Goal: Information Seeking & Learning: Learn about a topic

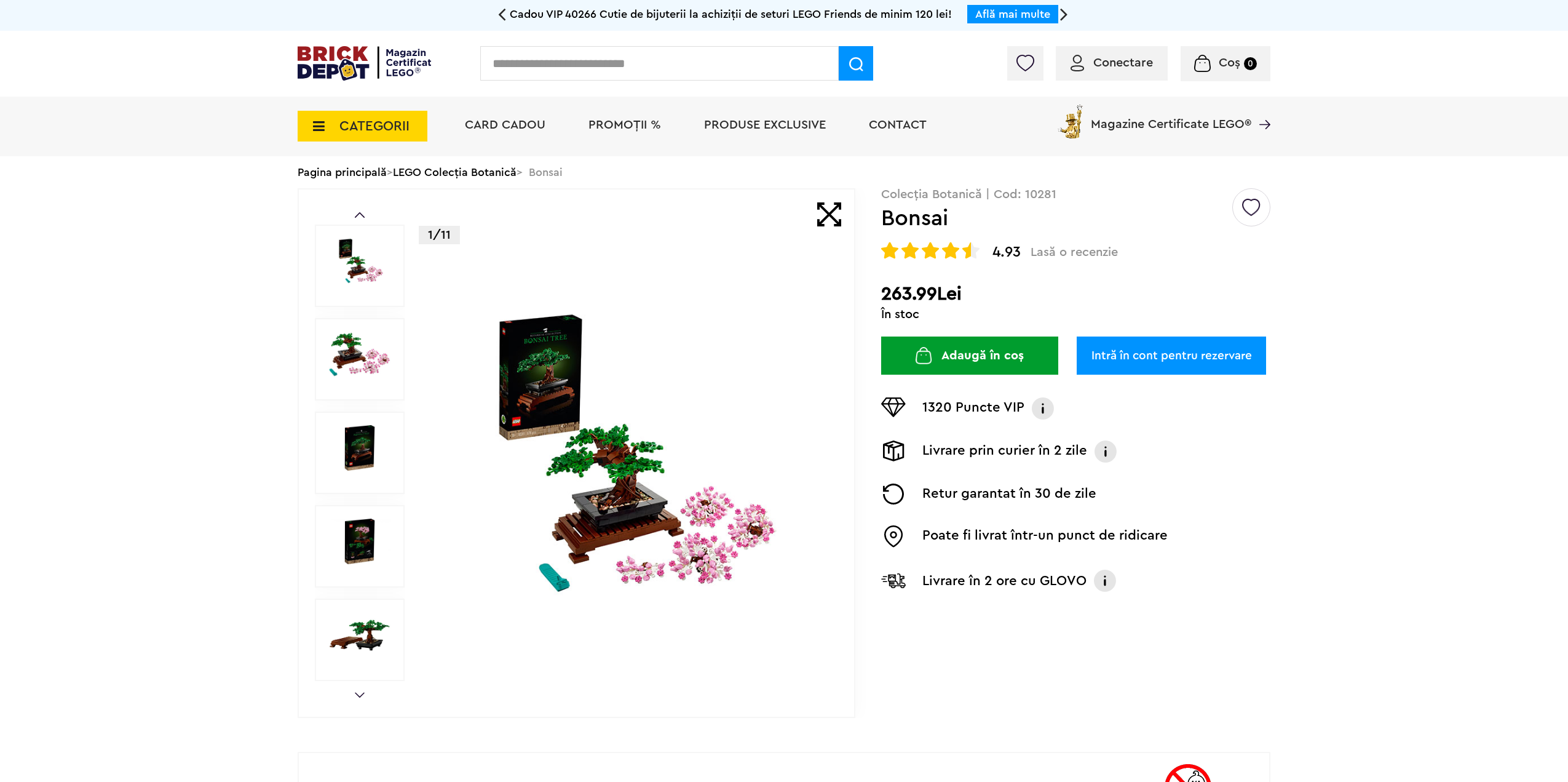
click at [325, 53] on img at bounding box center [365, 63] width 133 height 35
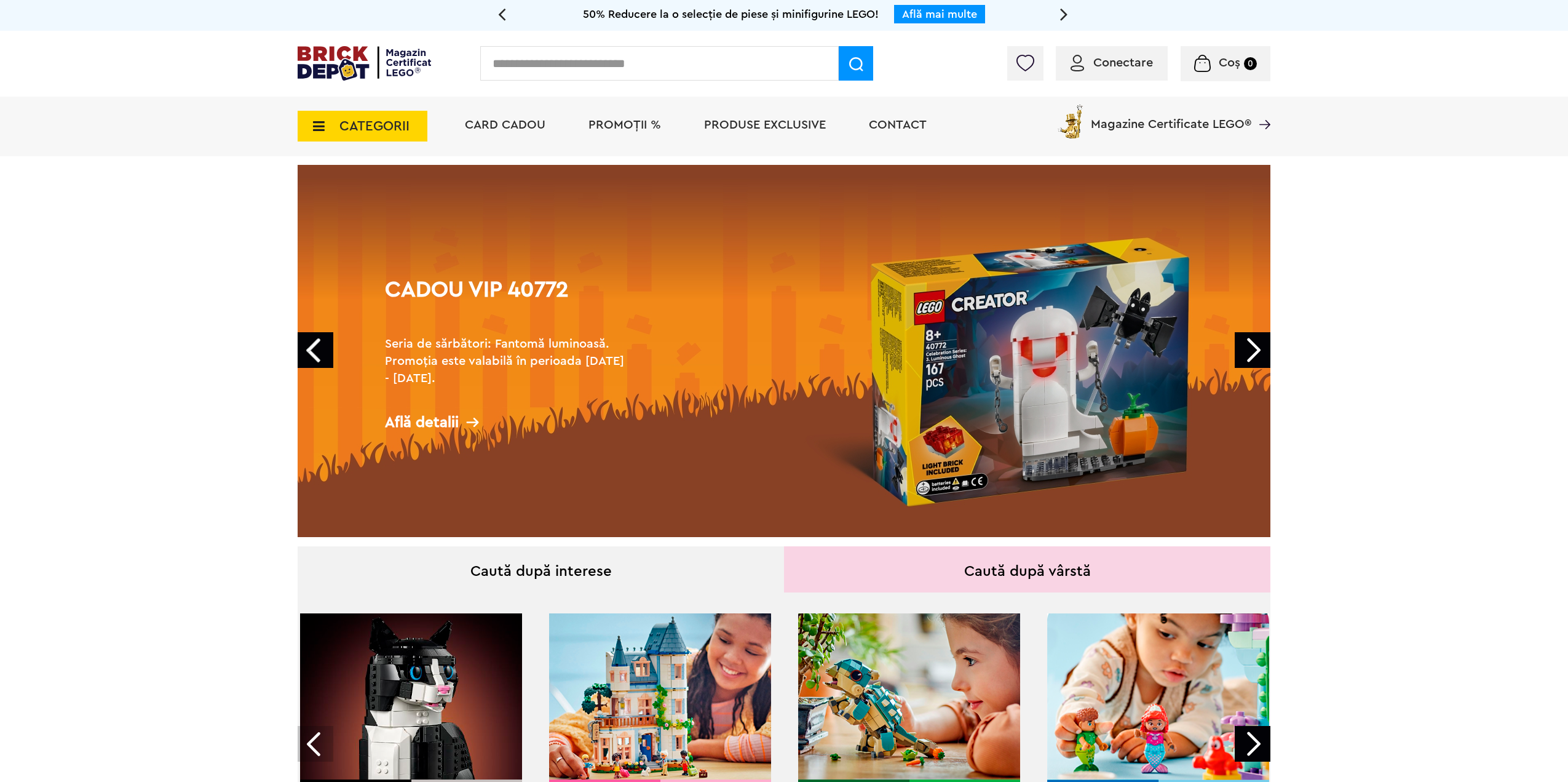
click at [387, 124] on span "CATEGORII" at bounding box center [374, 126] width 70 height 13
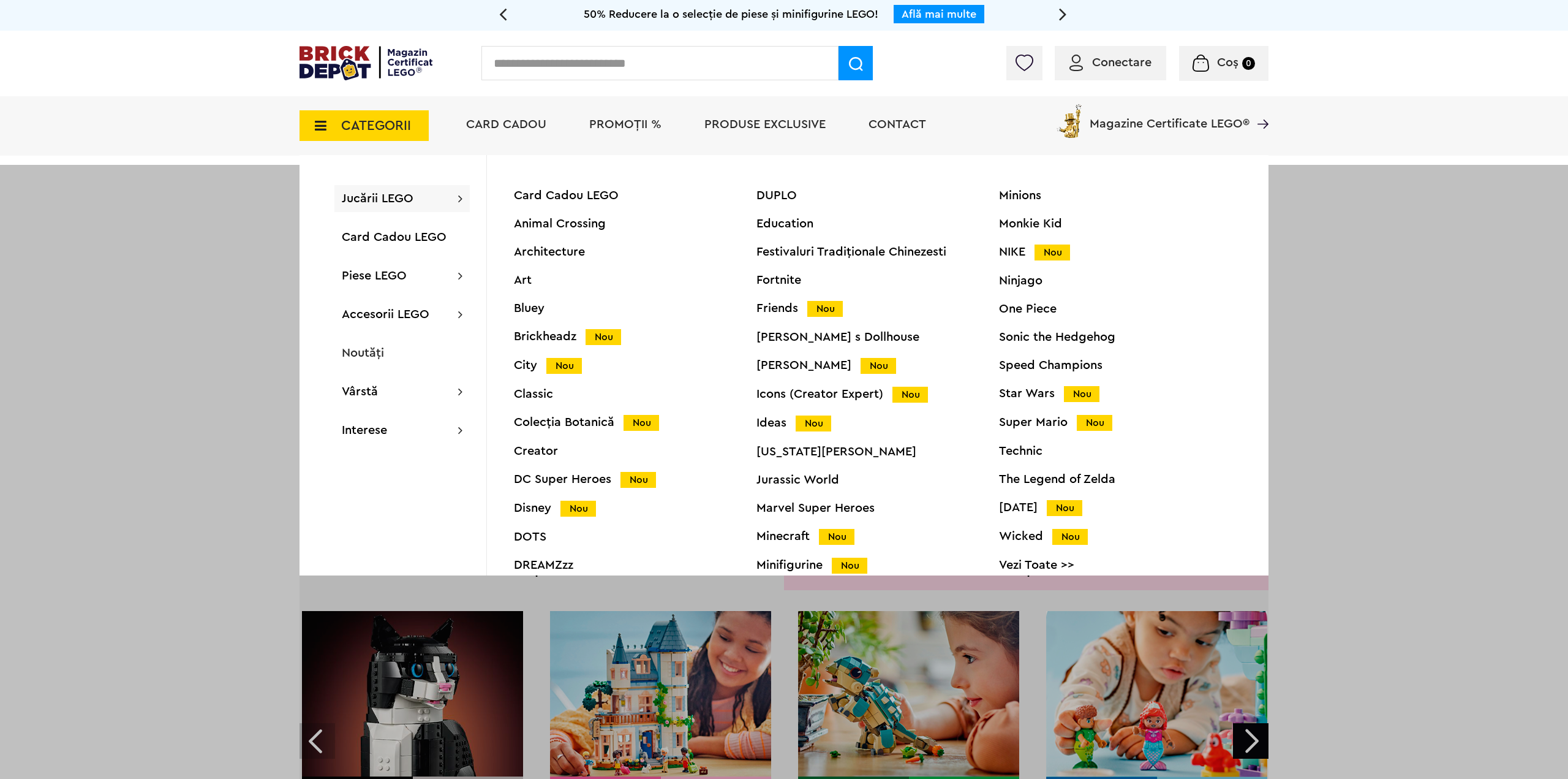
click at [394, 202] on span "Jucării LEGO" at bounding box center [378, 199] width 72 height 12
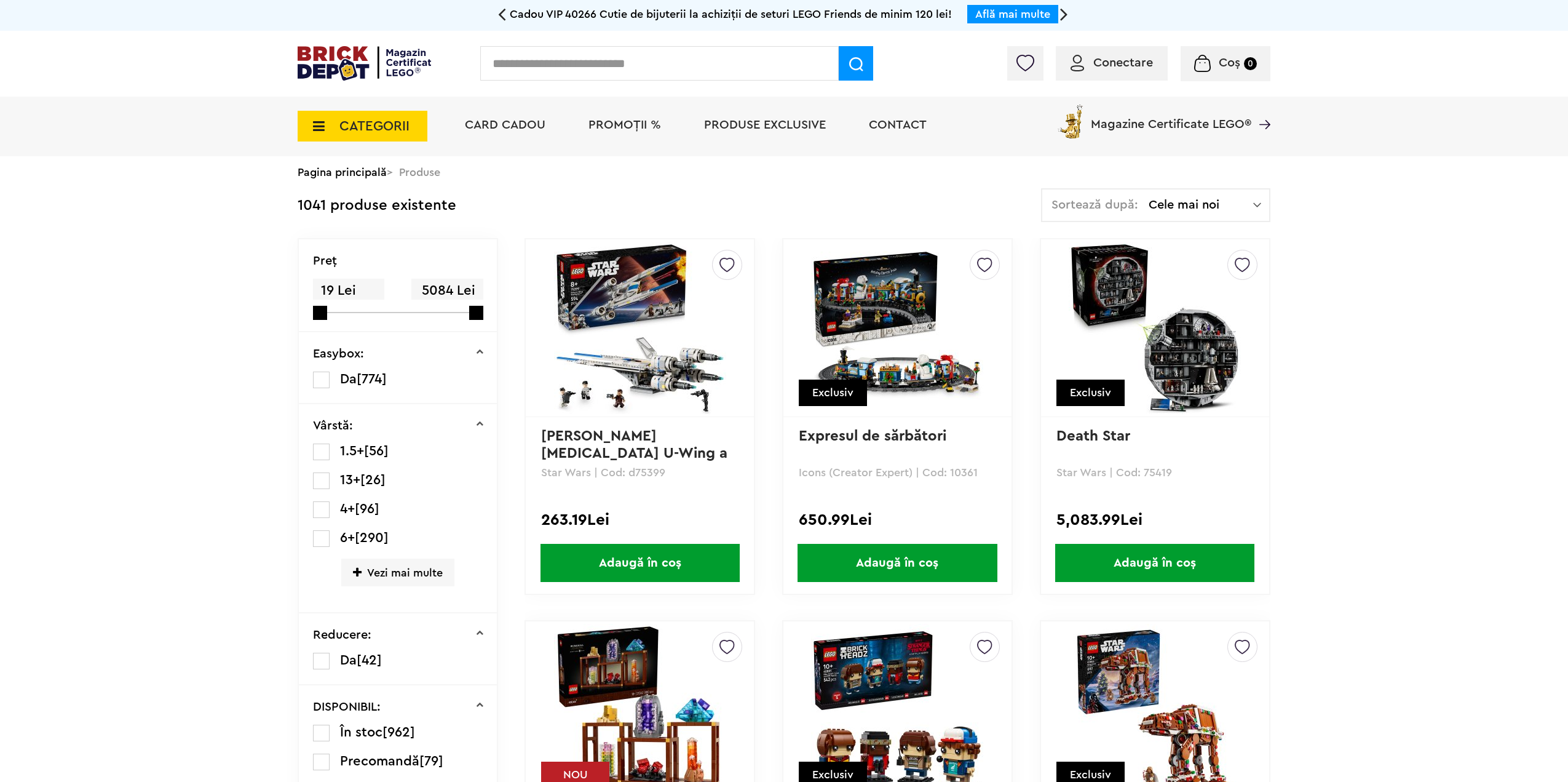
click at [342, 127] on span "CATEGORII" at bounding box center [374, 126] width 70 height 13
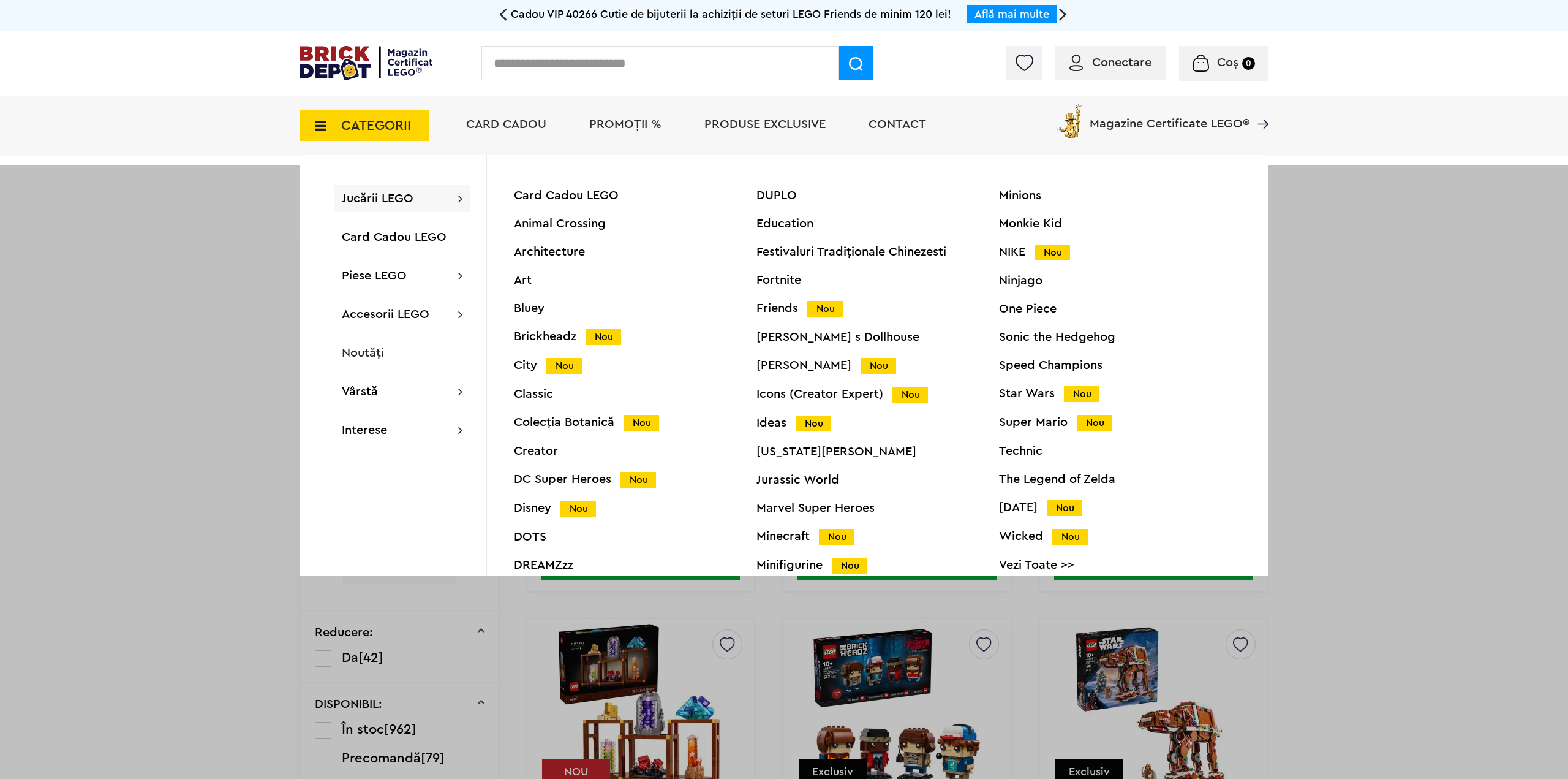
click at [429, 199] on div "Jucării LEGO Card Cadou LEGO Animal Crossing Architecture Art Bluey Brickheadz …" at bounding box center [402, 199] width 135 height 27
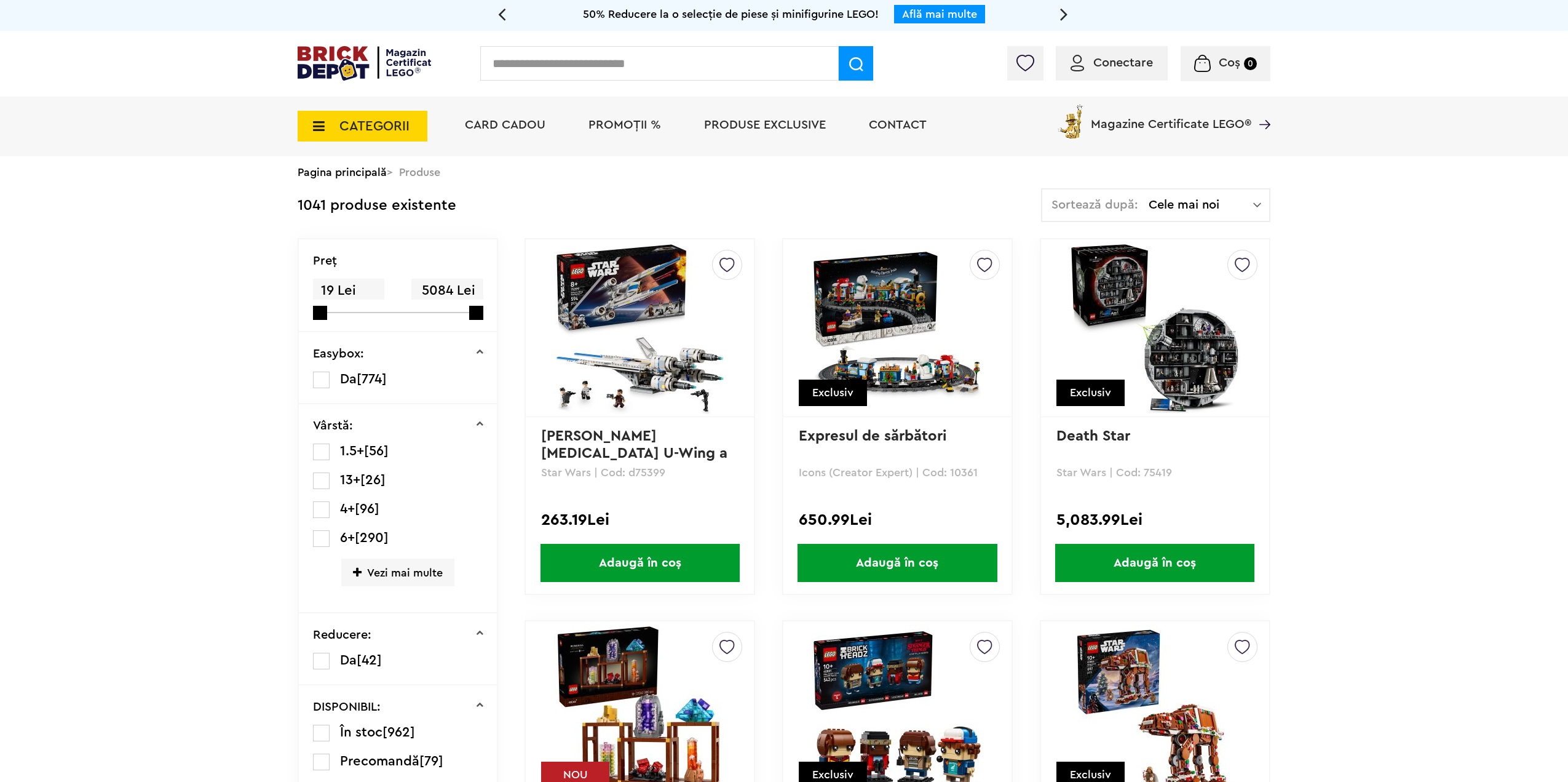
click at [335, 129] on span "CATEGORII" at bounding box center [363, 126] width 130 height 31
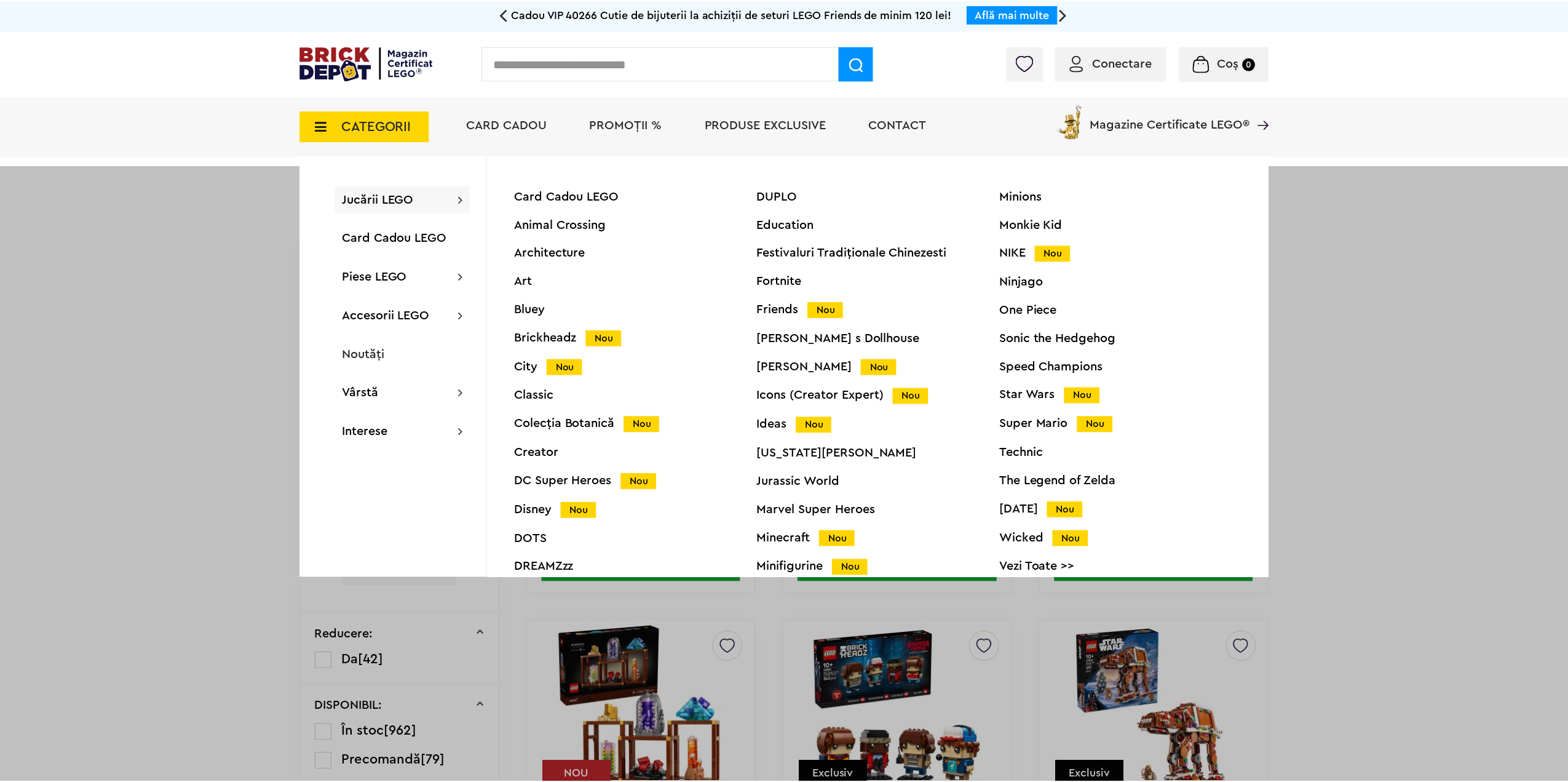
scroll to position [47, 0]
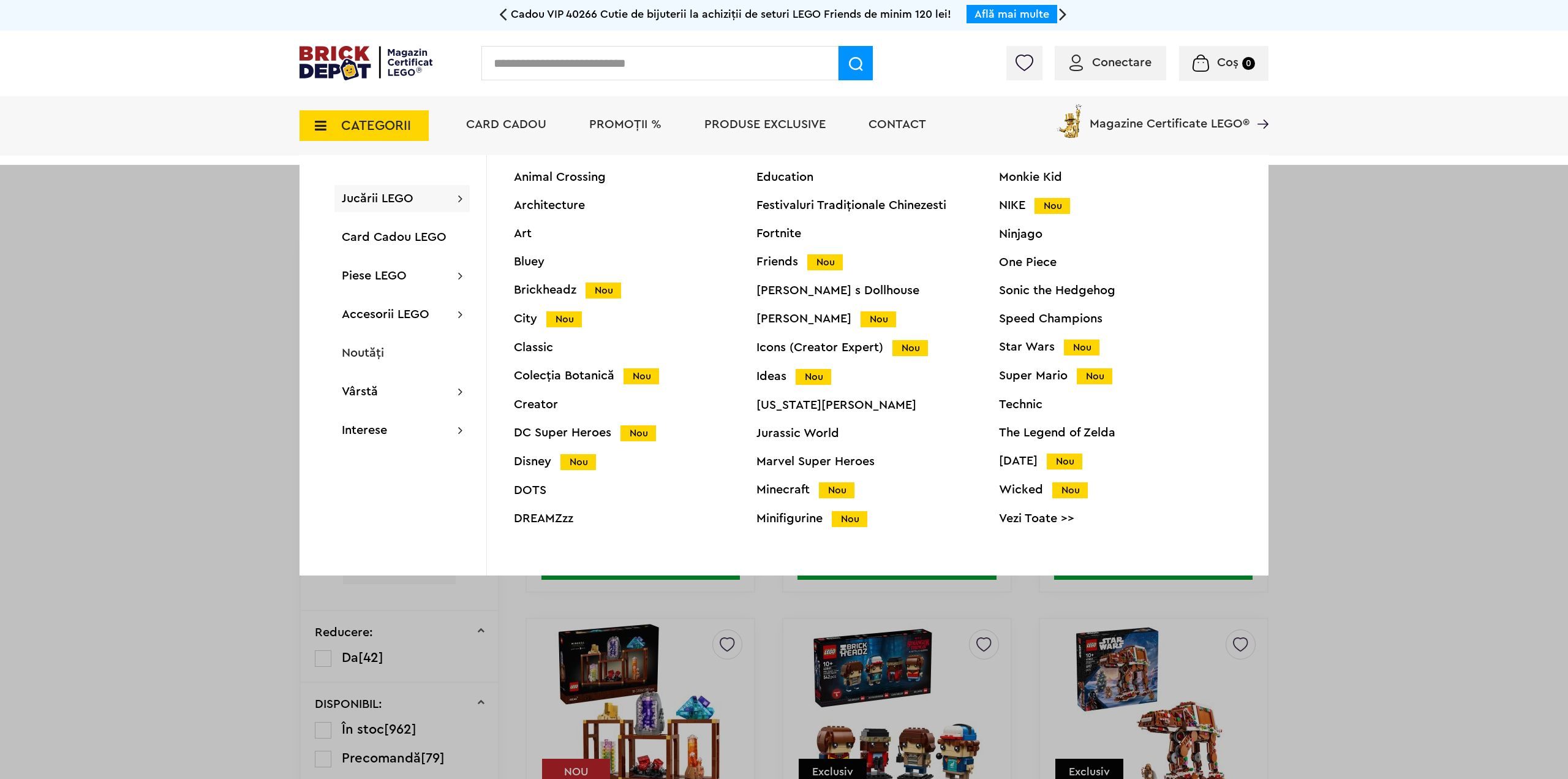
click at [1025, 521] on link "Vezi Toate >>" at bounding box center [1120, 518] width 242 height 12
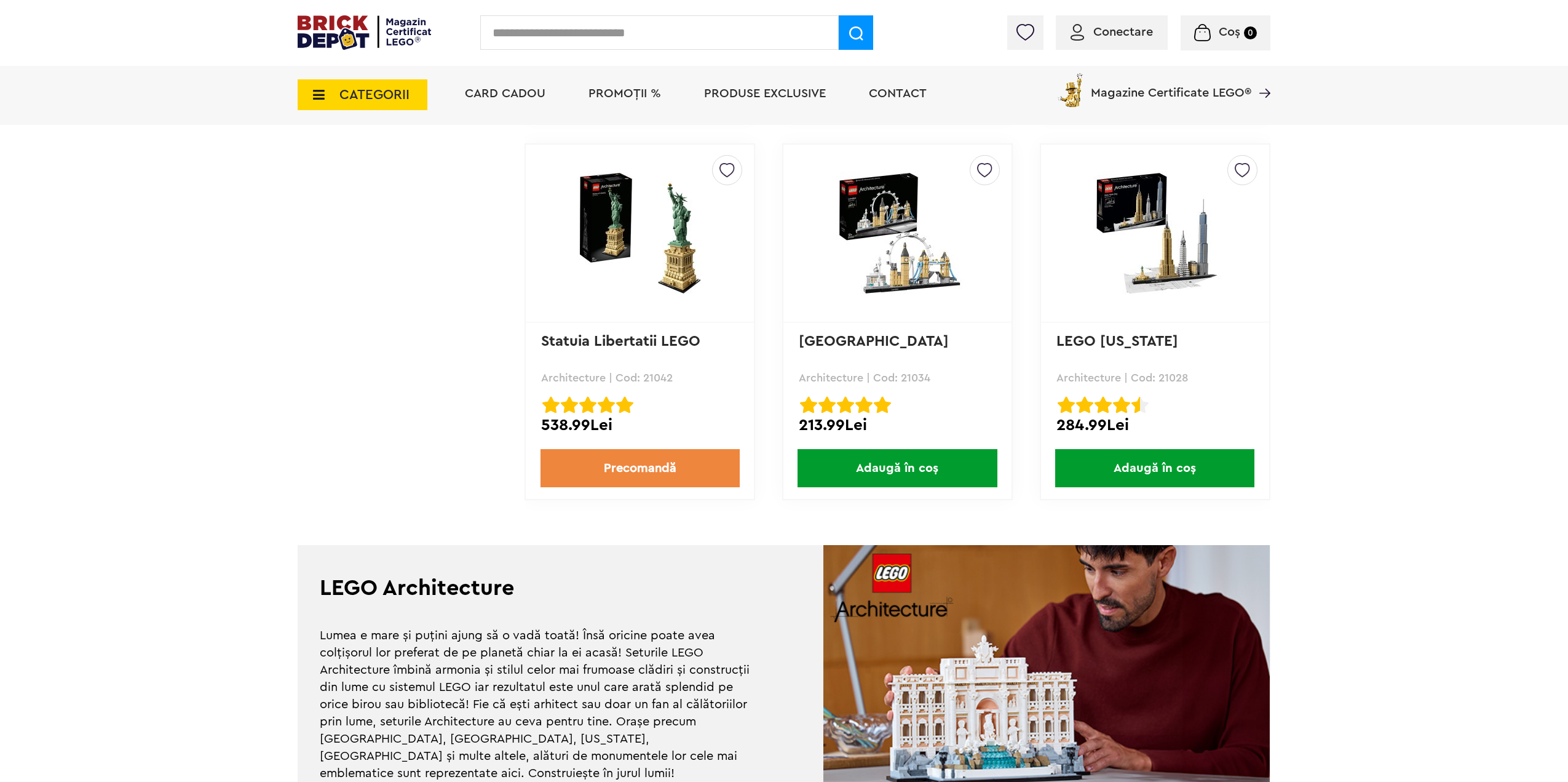
scroll to position [1292, 0]
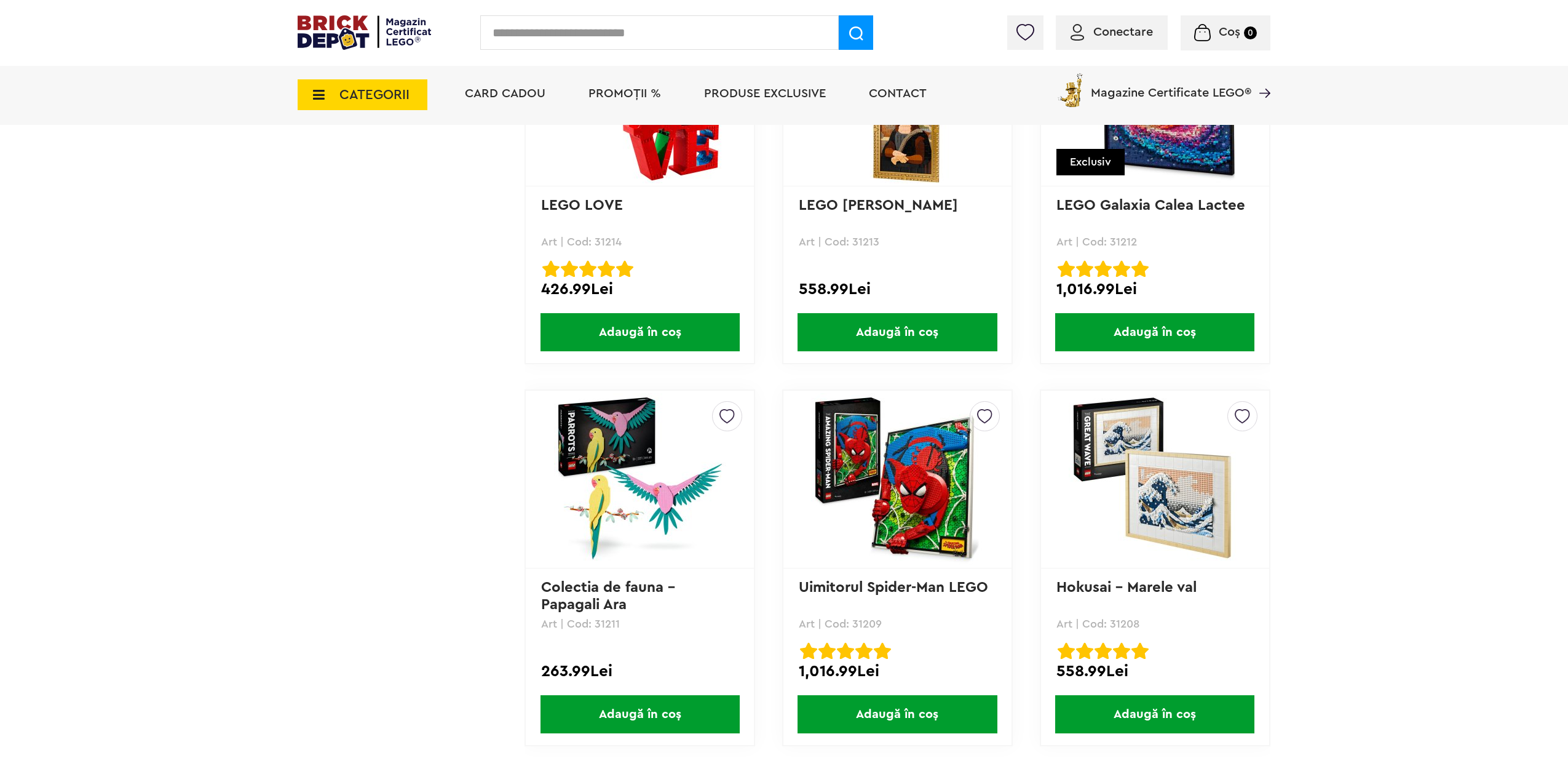
scroll to position [1107, 0]
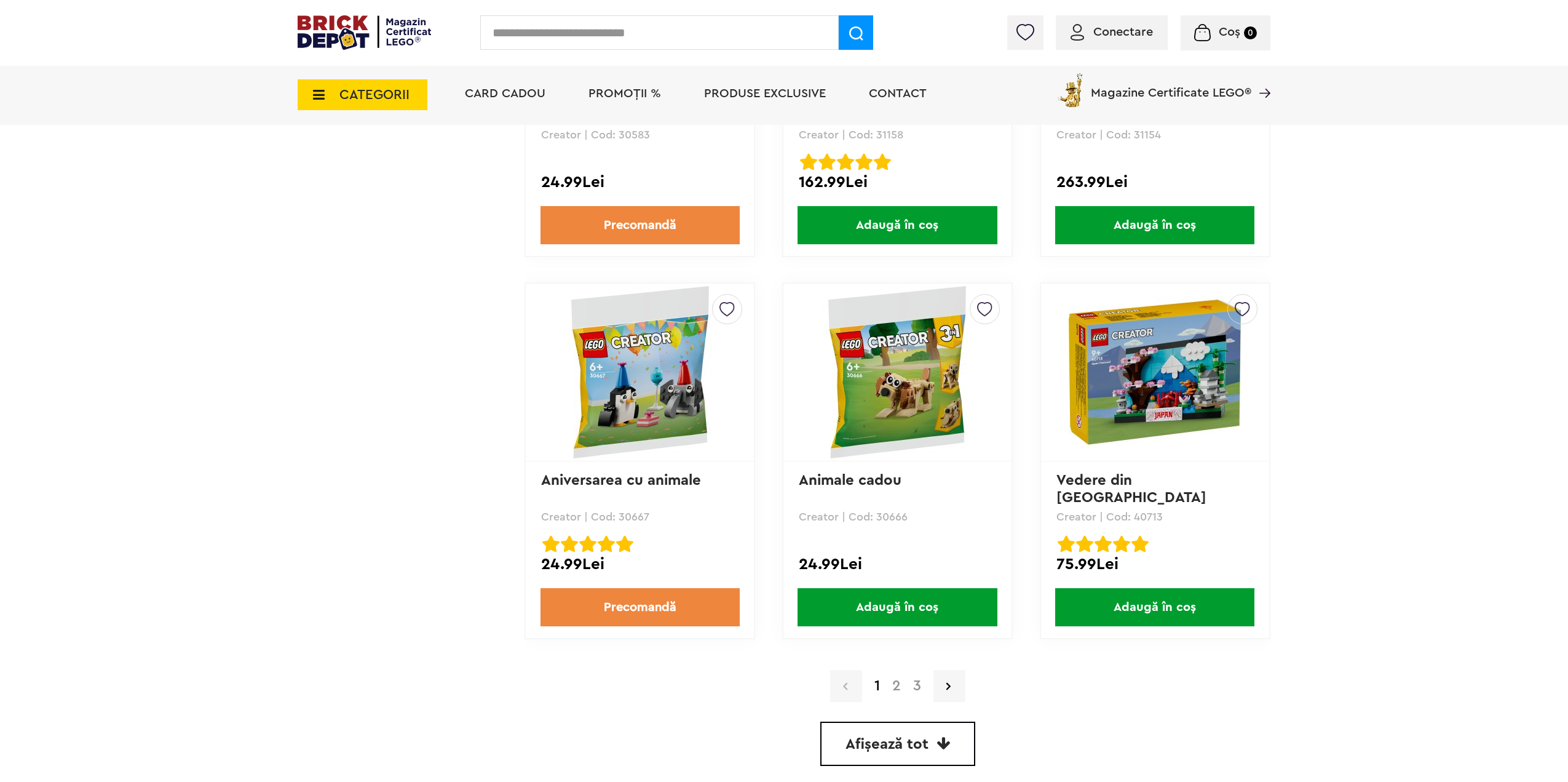
scroll to position [3260, 0]
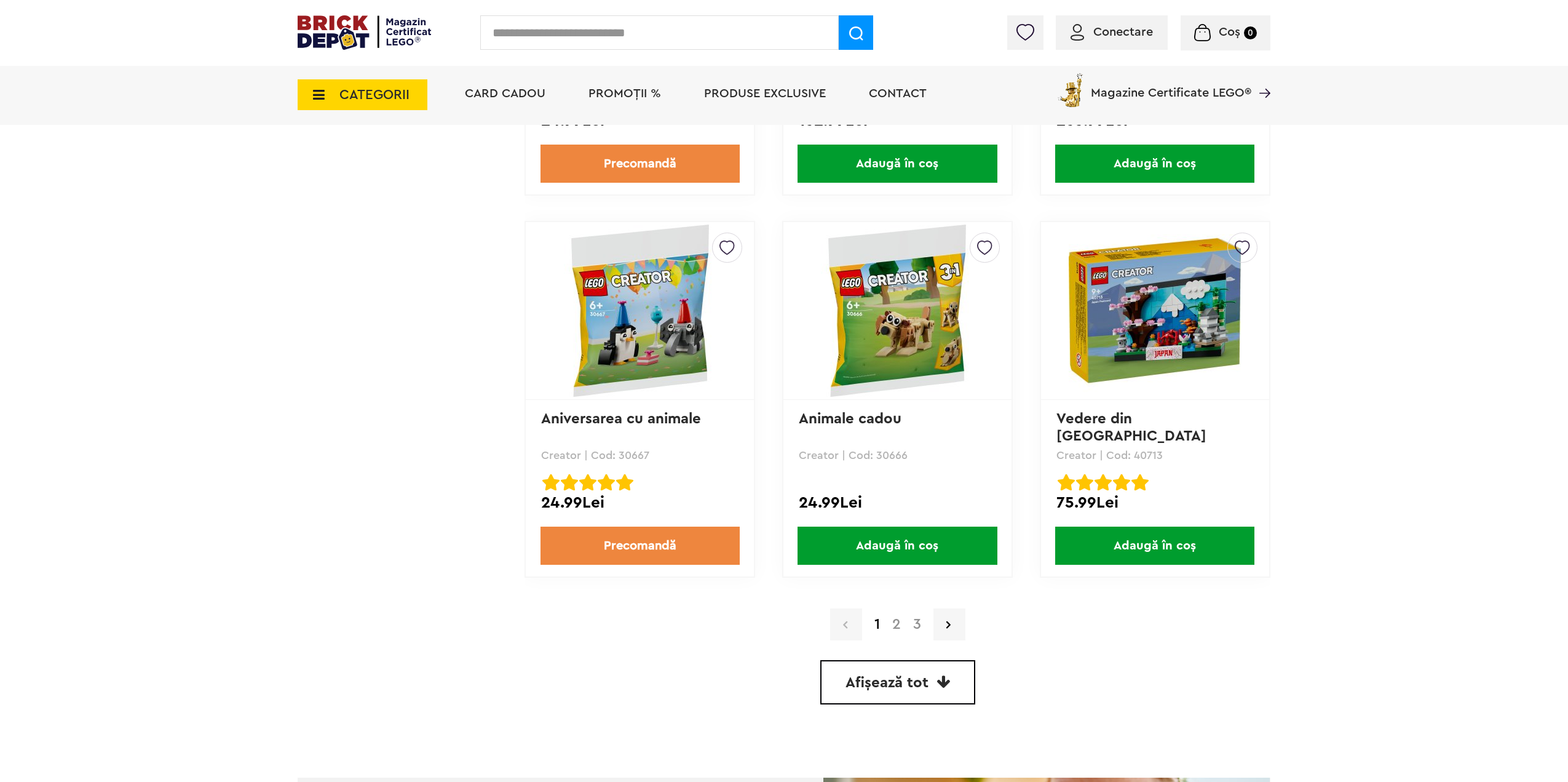
click at [890, 625] on link "2" at bounding box center [896, 624] width 21 height 15
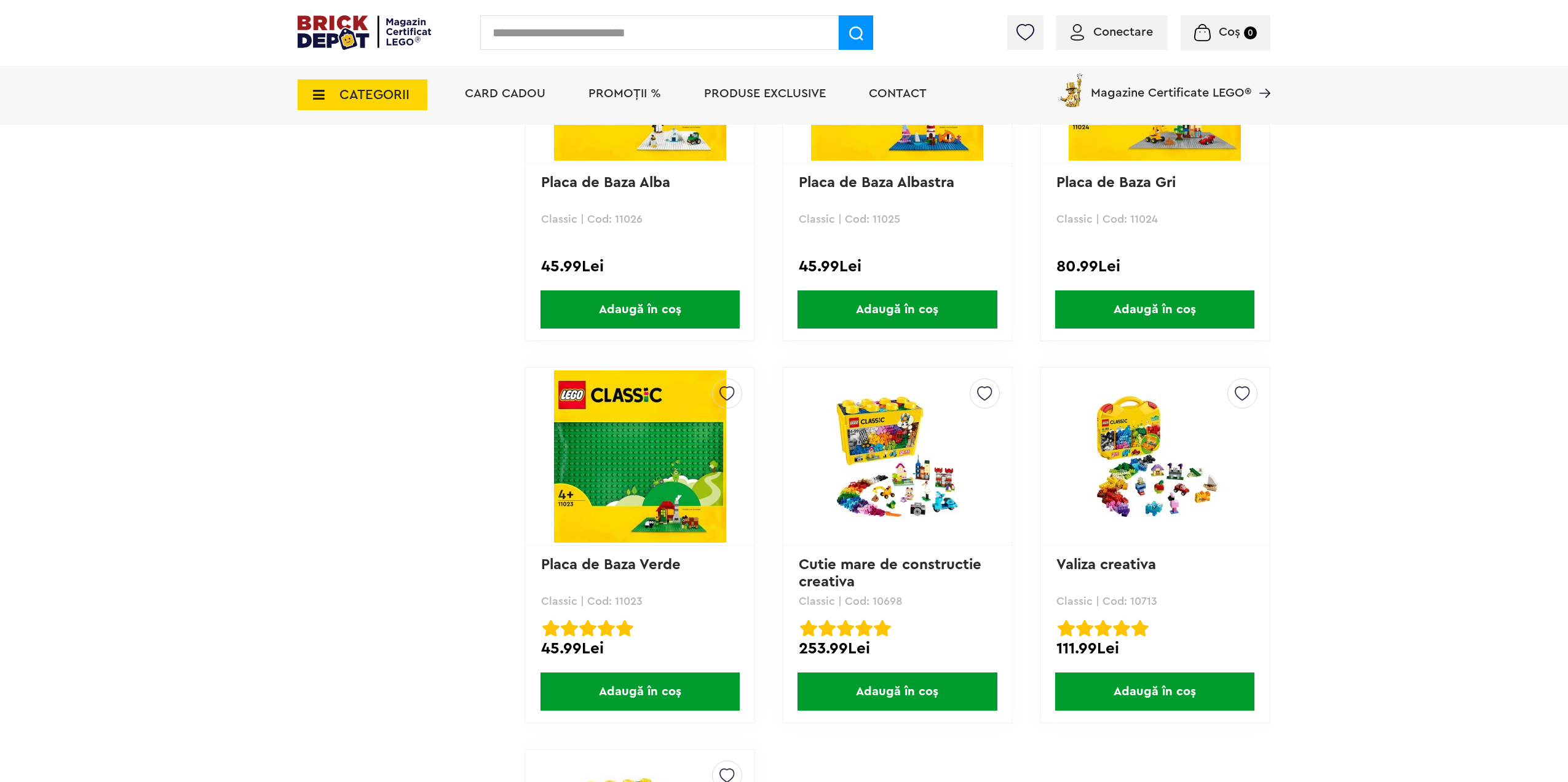
scroll to position [2337, 0]
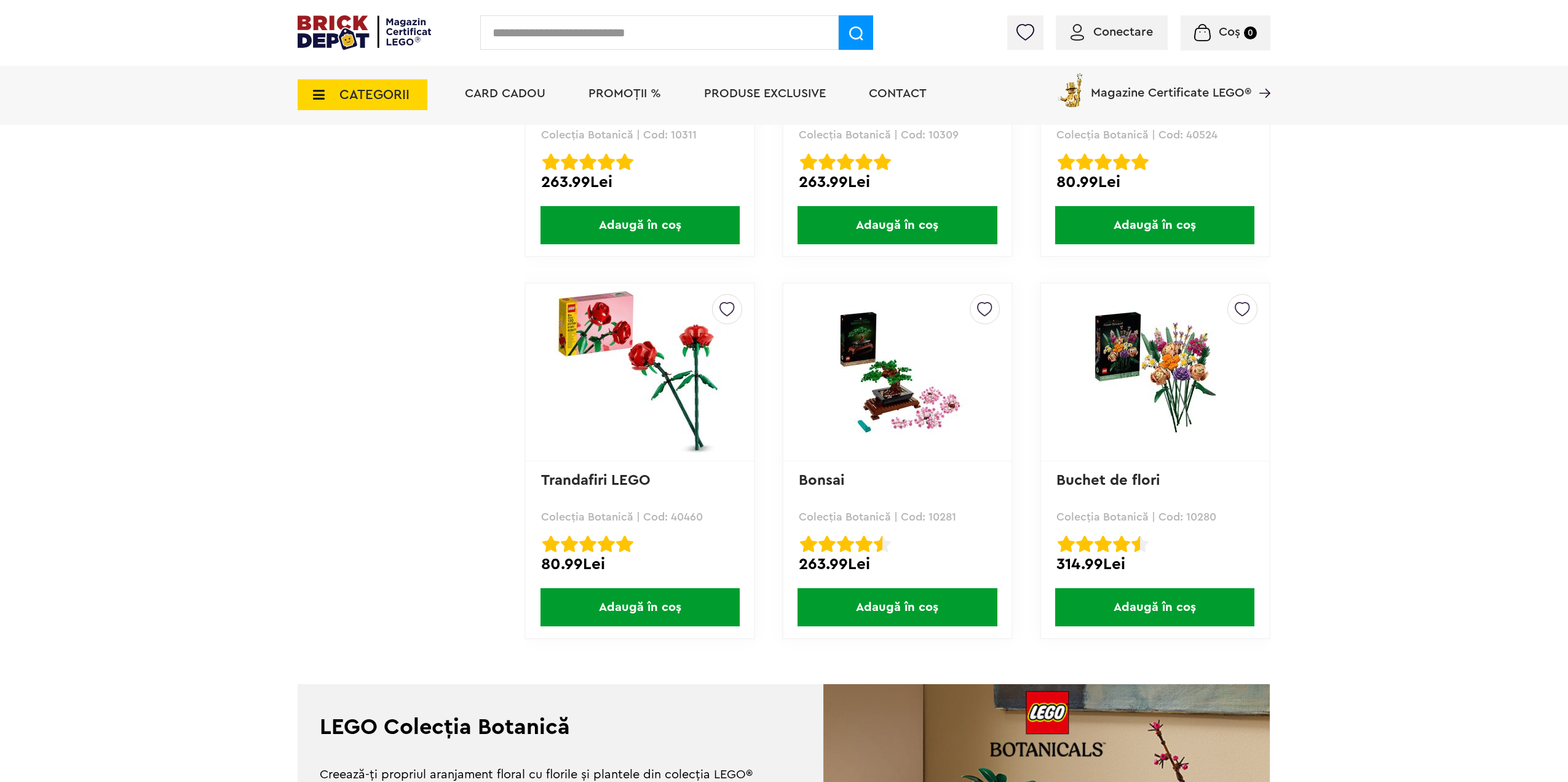
scroll to position [3383, 0]
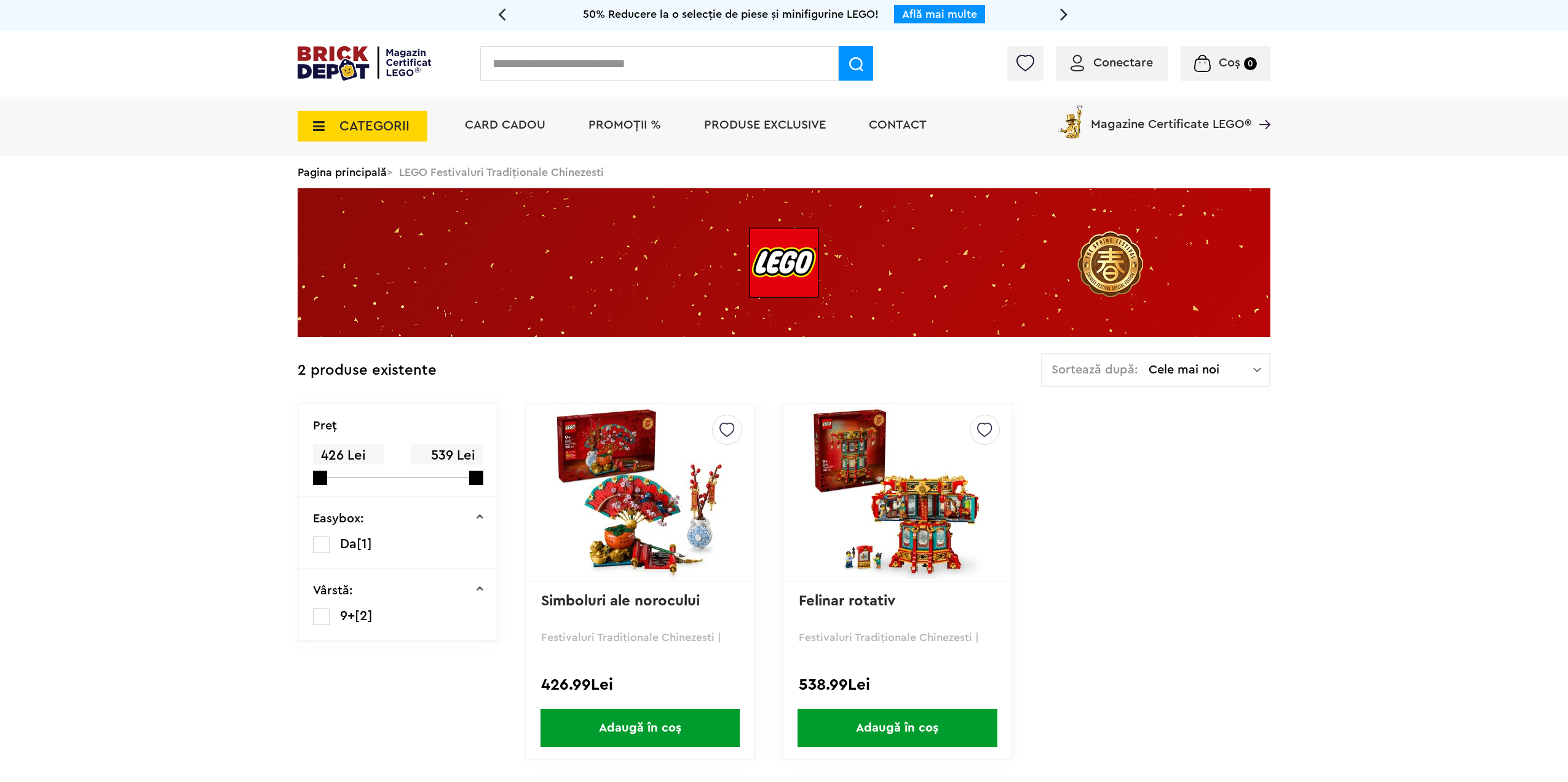
click at [858, 539] on img at bounding box center [897, 493] width 172 height 172
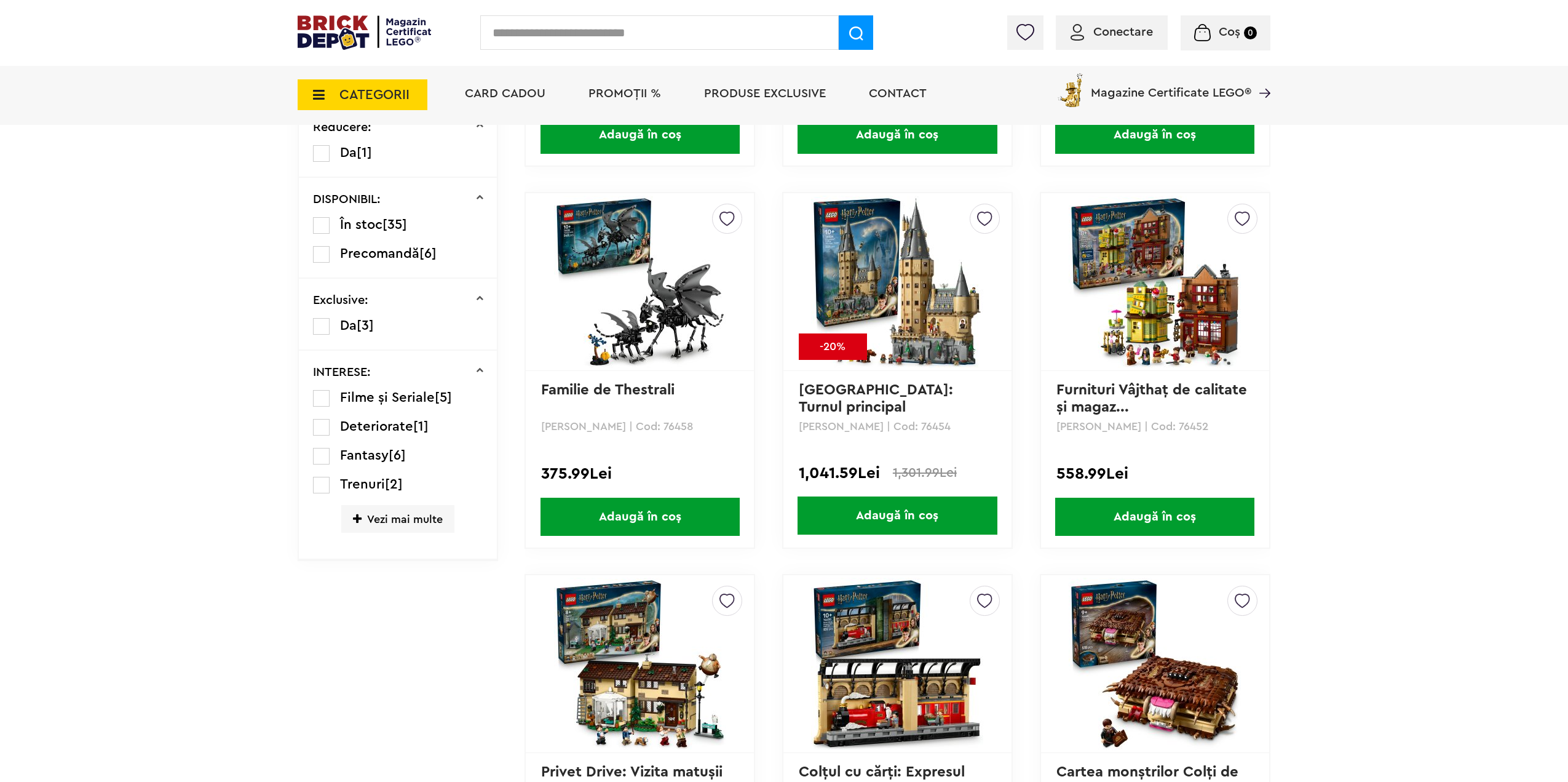
scroll to position [738, 0]
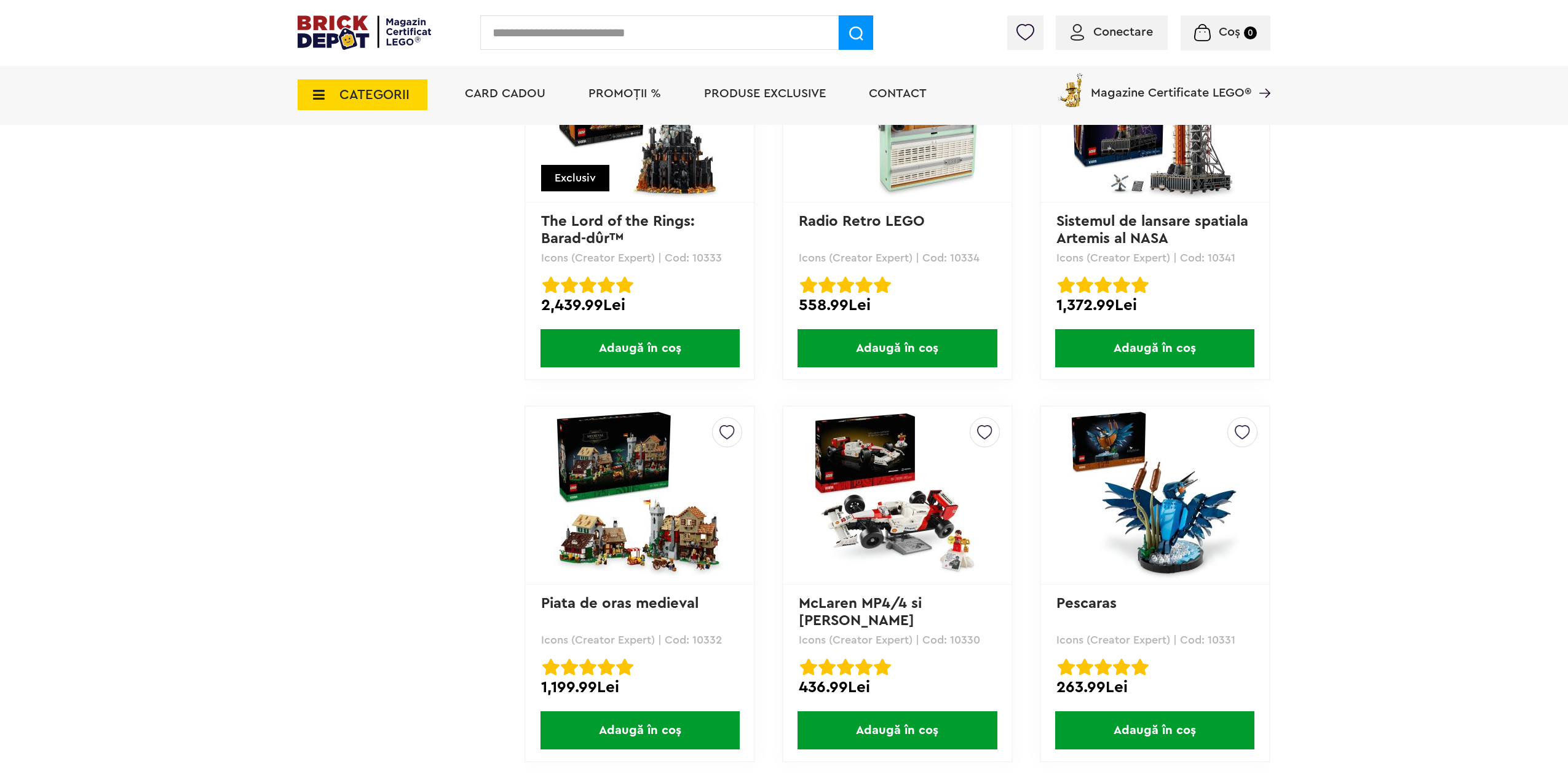
scroll to position [3321, 0]
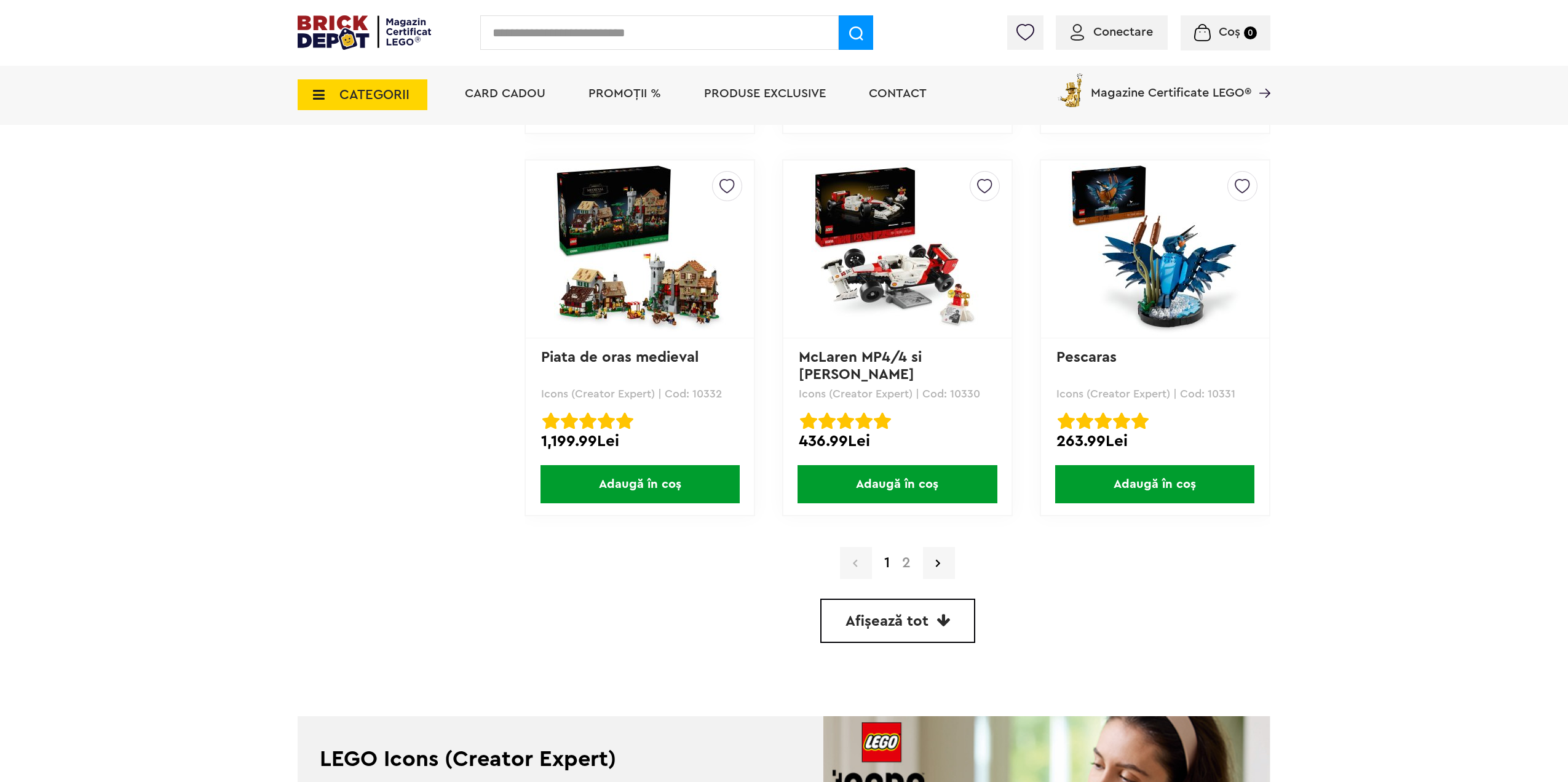
click at [907, 563] on link "2" at bounding box center [906, 563] width 21 height 15
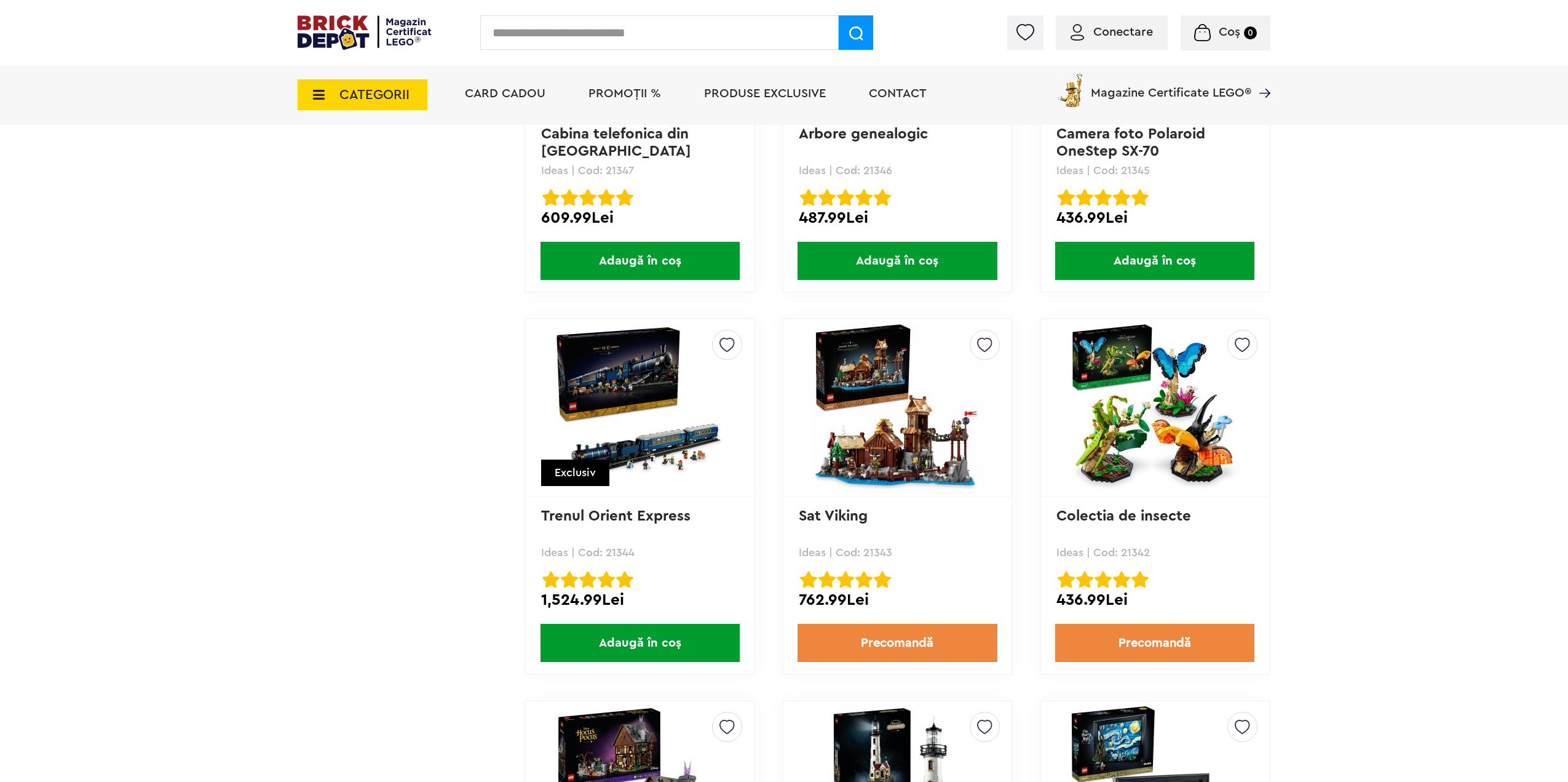
scroll to position [2337, 0]
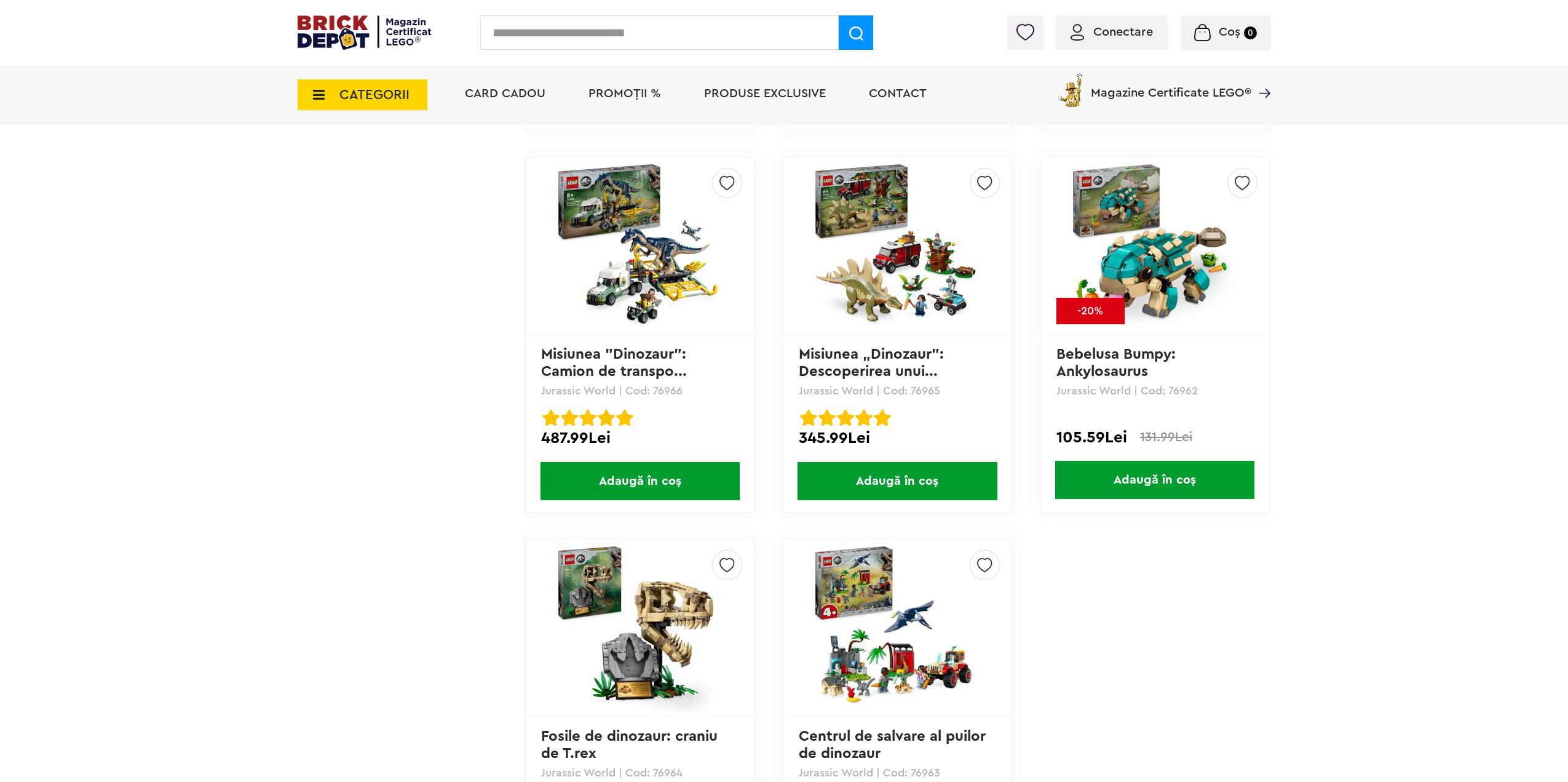
scroll to position [1538, 0]
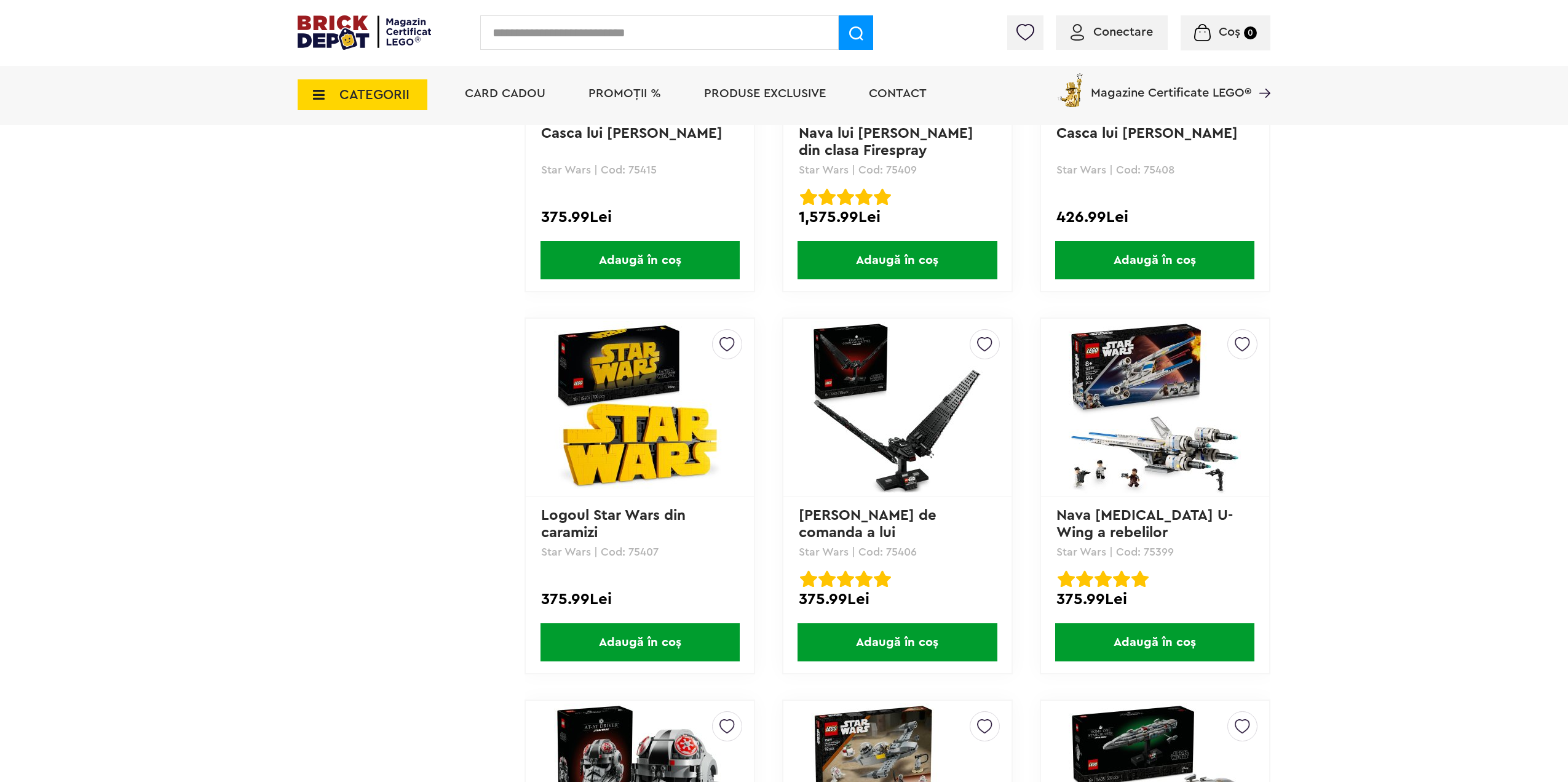
scroll to position [473, 0]
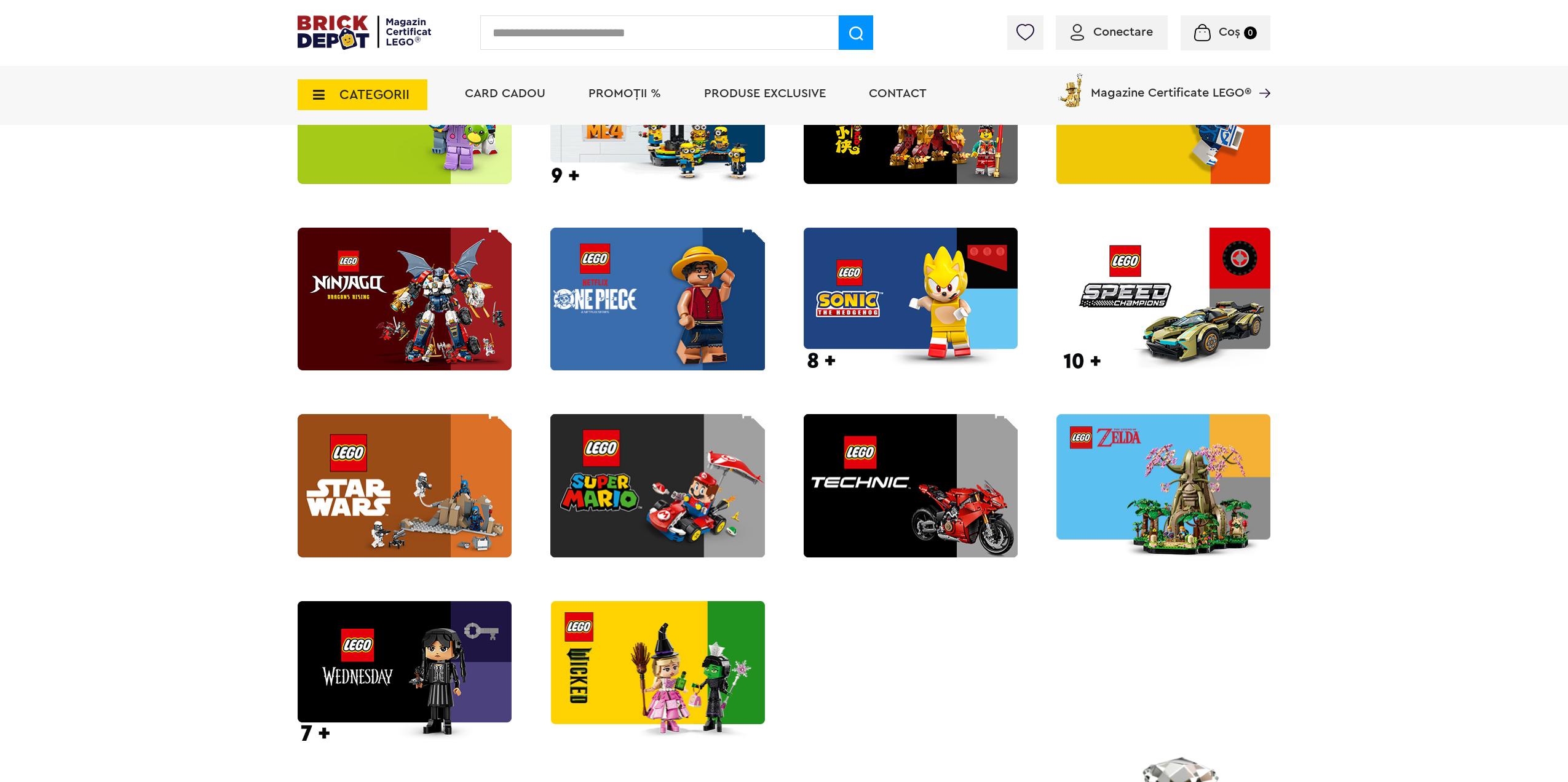
scroll to position [1599, 0]
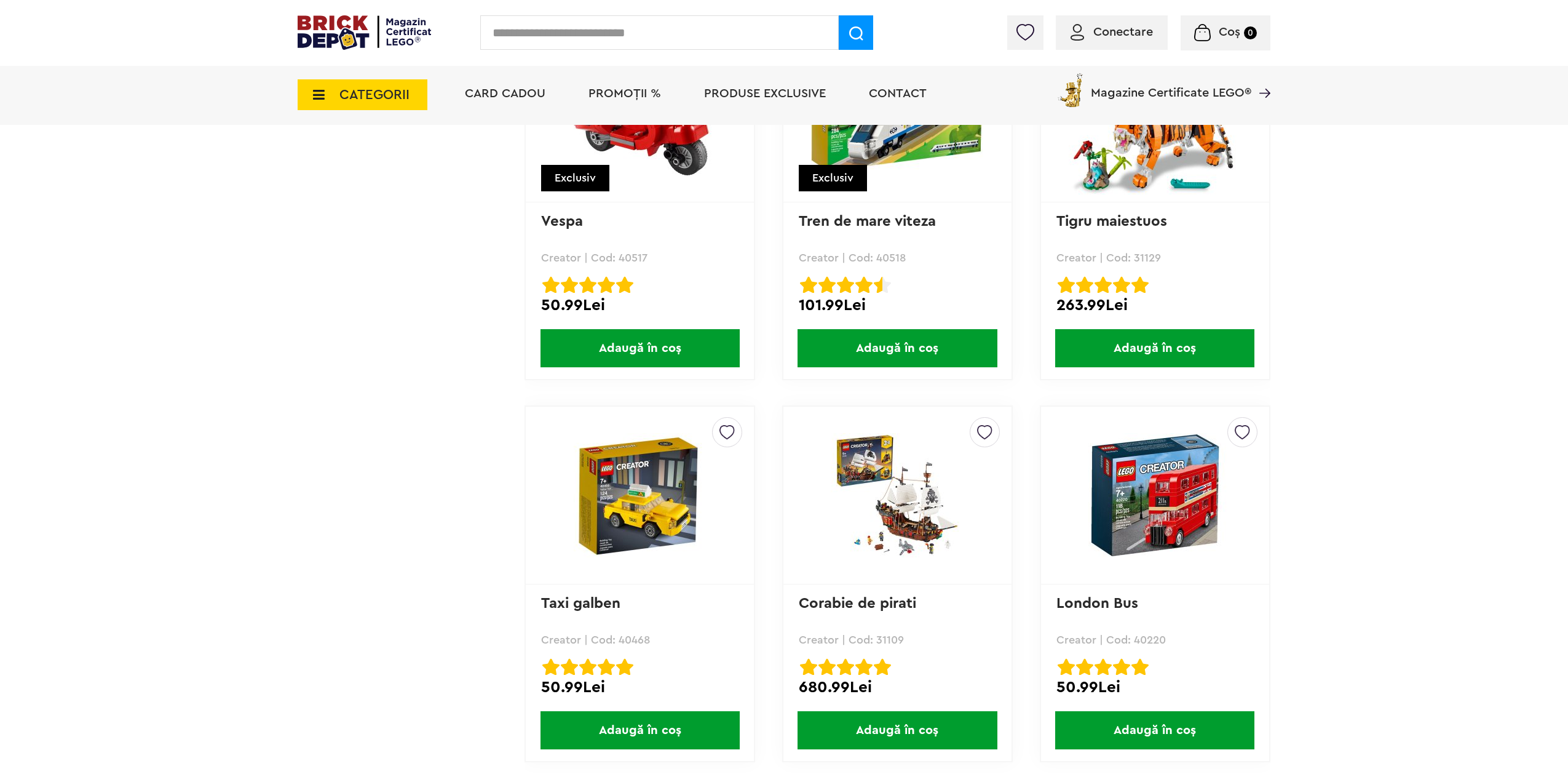
scroll to position [3383, 0]
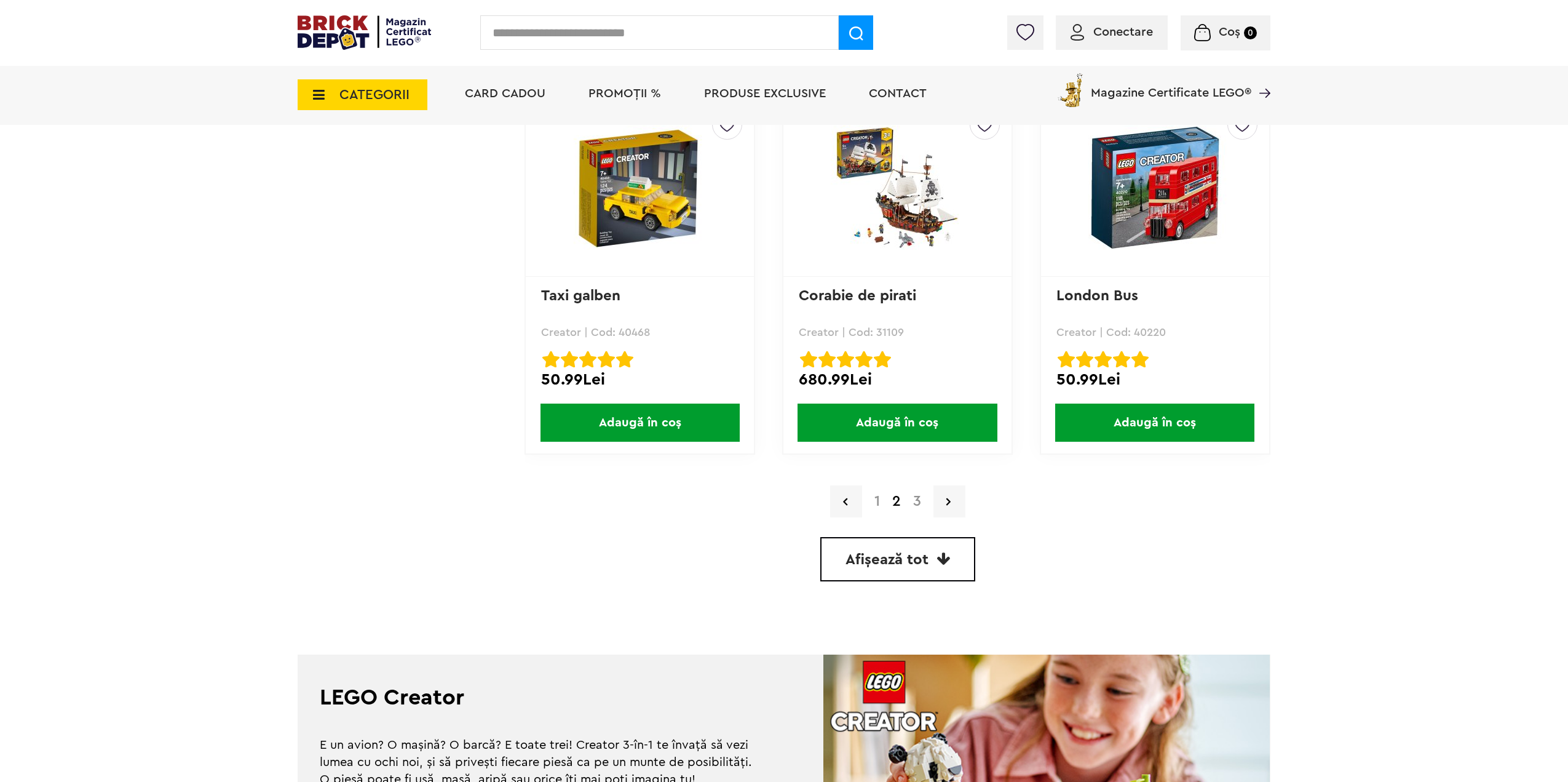
click at [918, 505] on link "3" at bounding box center [917, 501] width 20 height 15
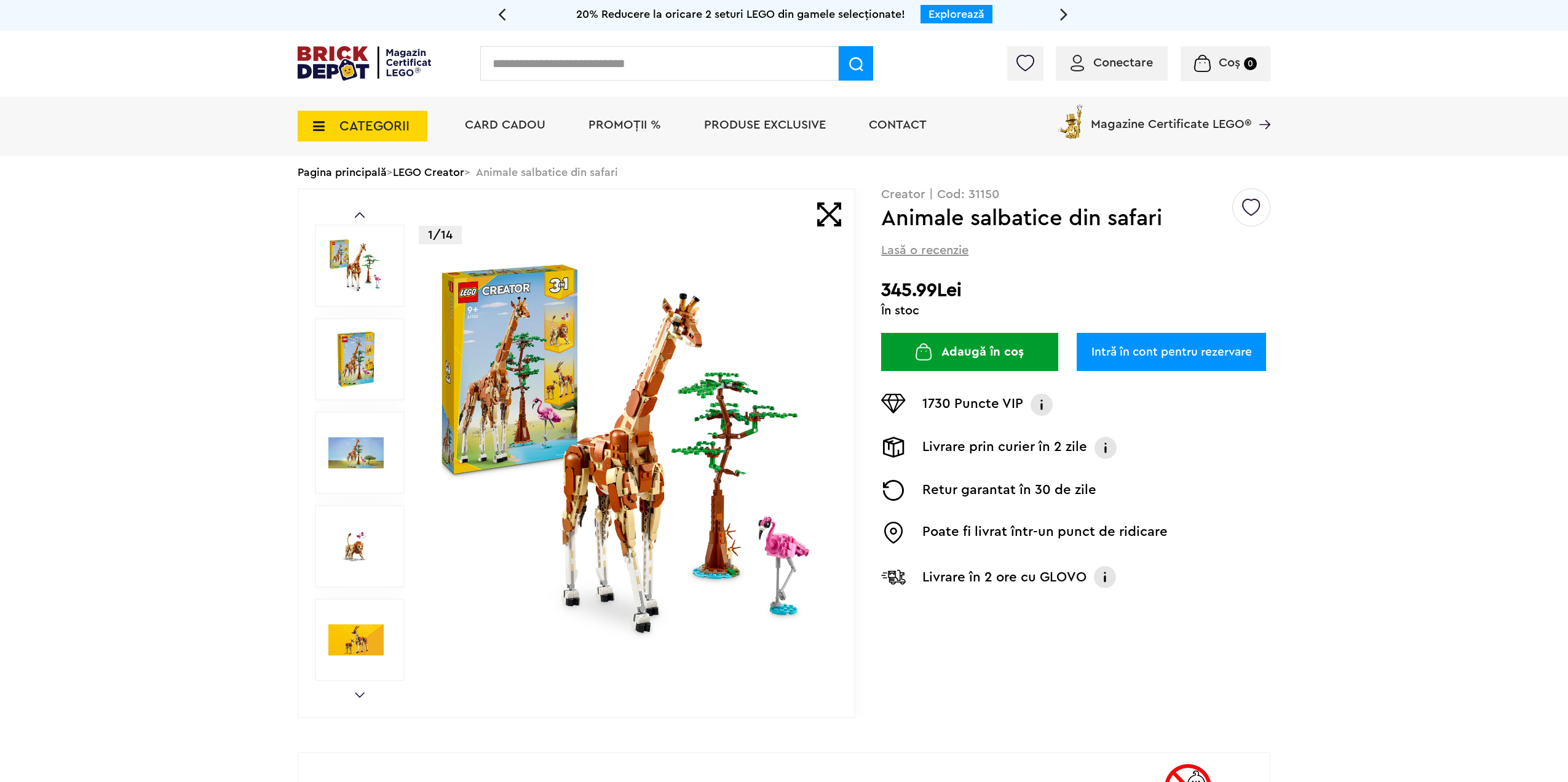
click at [498, 331] on img at bounding box center [630, 453] width 396 height 396
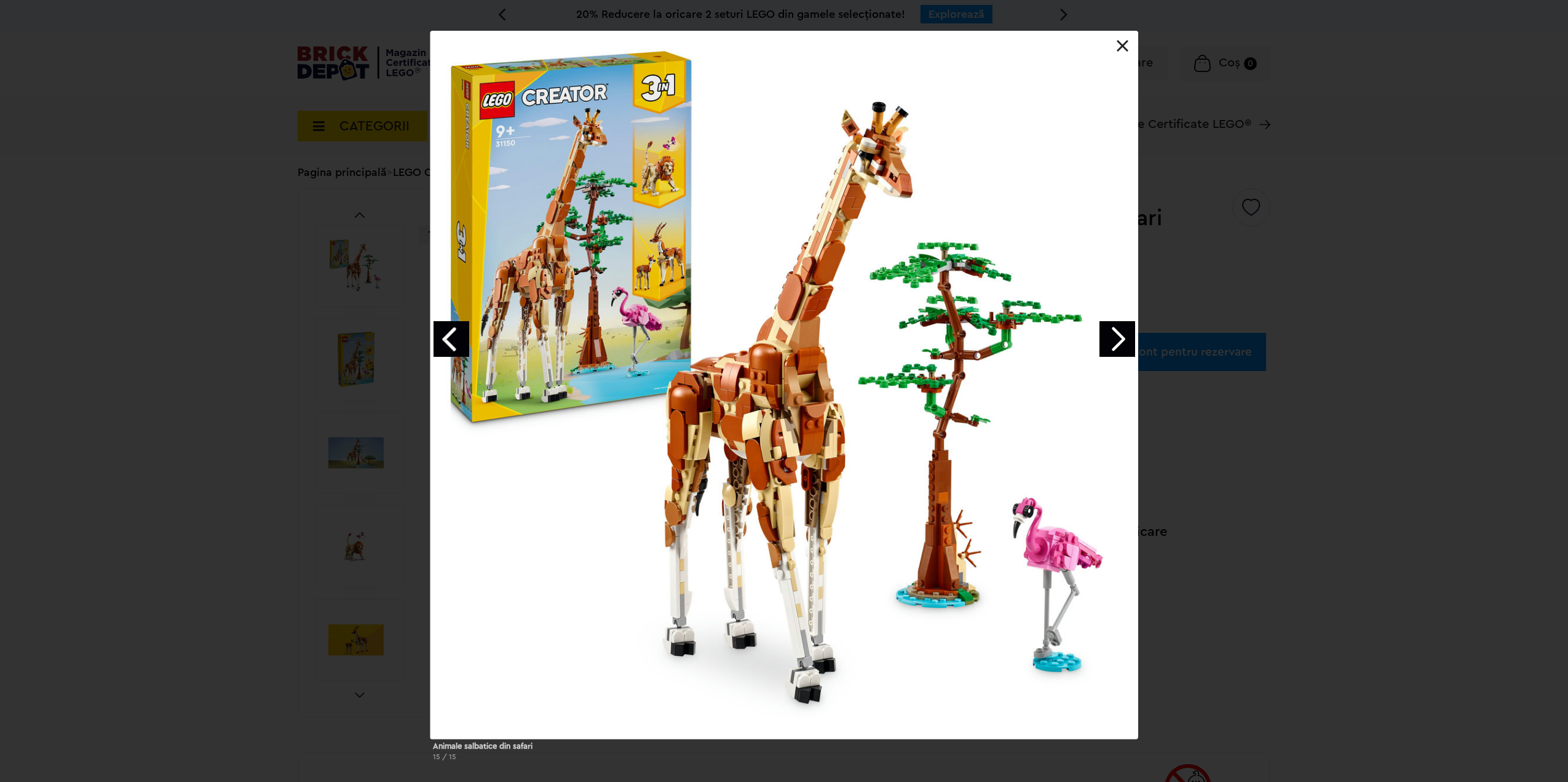
click at [1123, 346] on link "Next image" at bounding box center [1118, 339] width 36 height 36
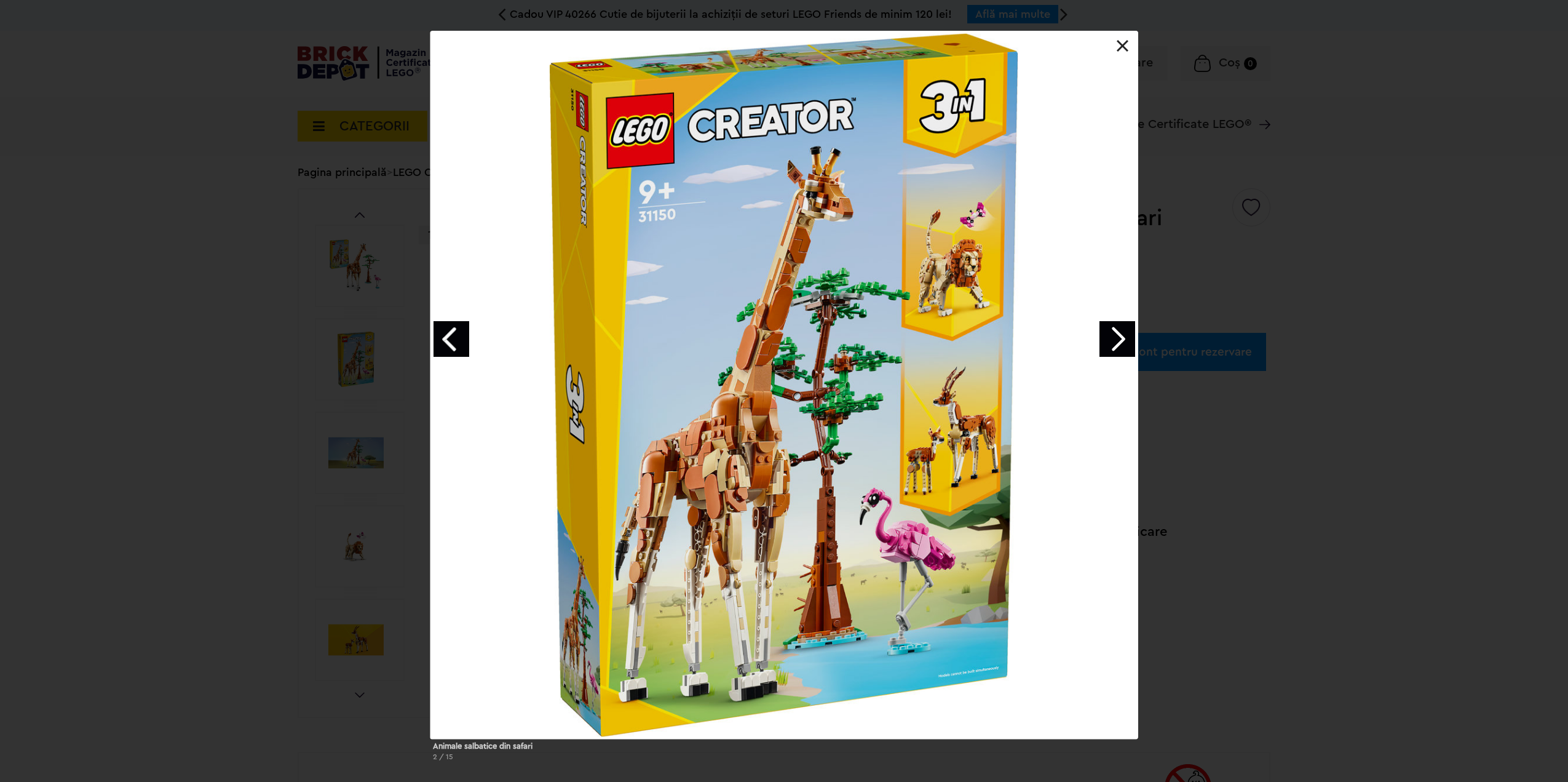
click at [1123, 346] on link "Next image" at bounding box center [1118, 339] width 36 height 36
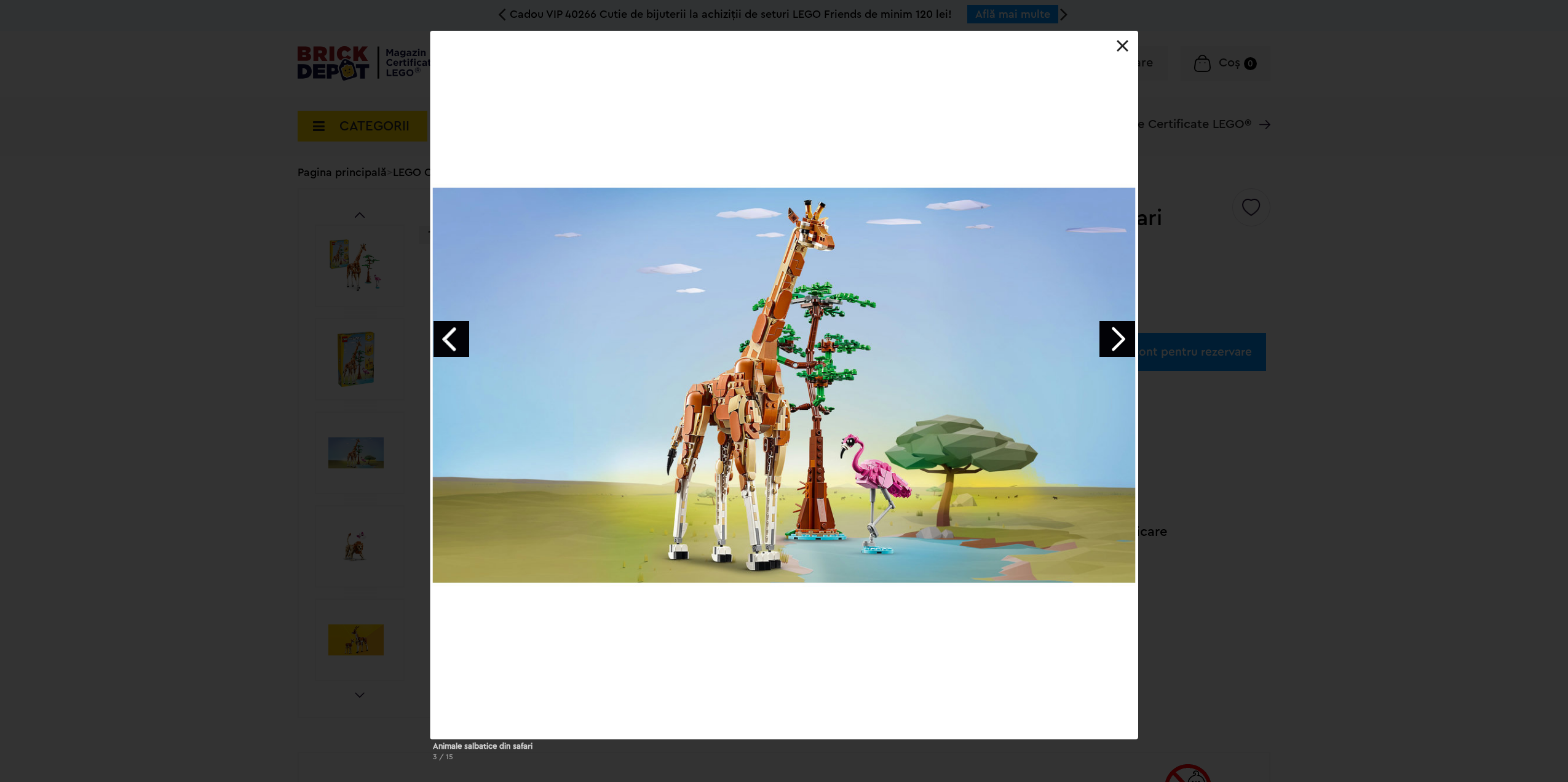
click at [1123, 346] on link "Next image" at bounding box center [1118, 339] width 36 height 36
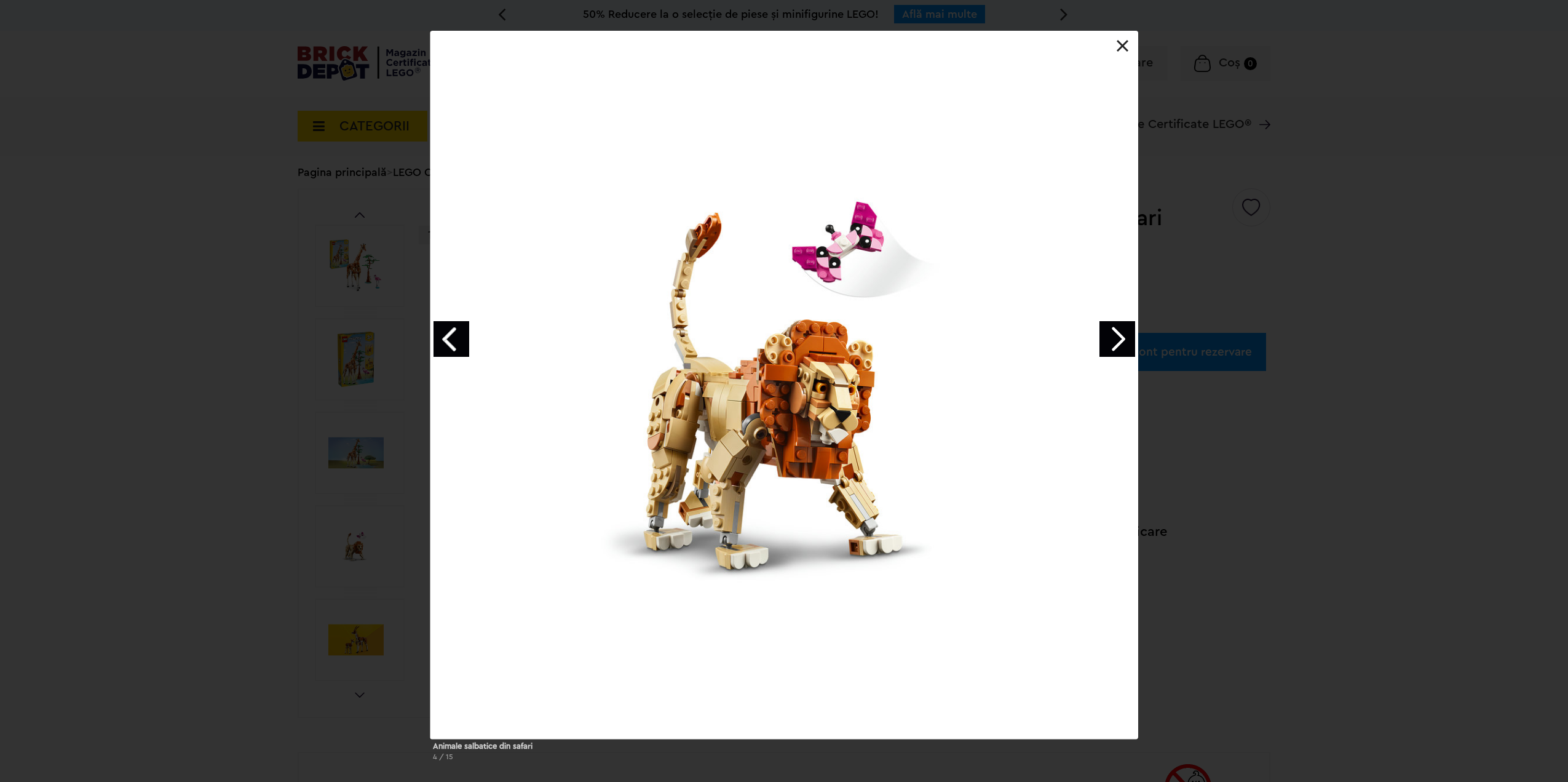
click at [1123, 346] on link "Next image" at bounding box center [1118, 339] width 36 height 36
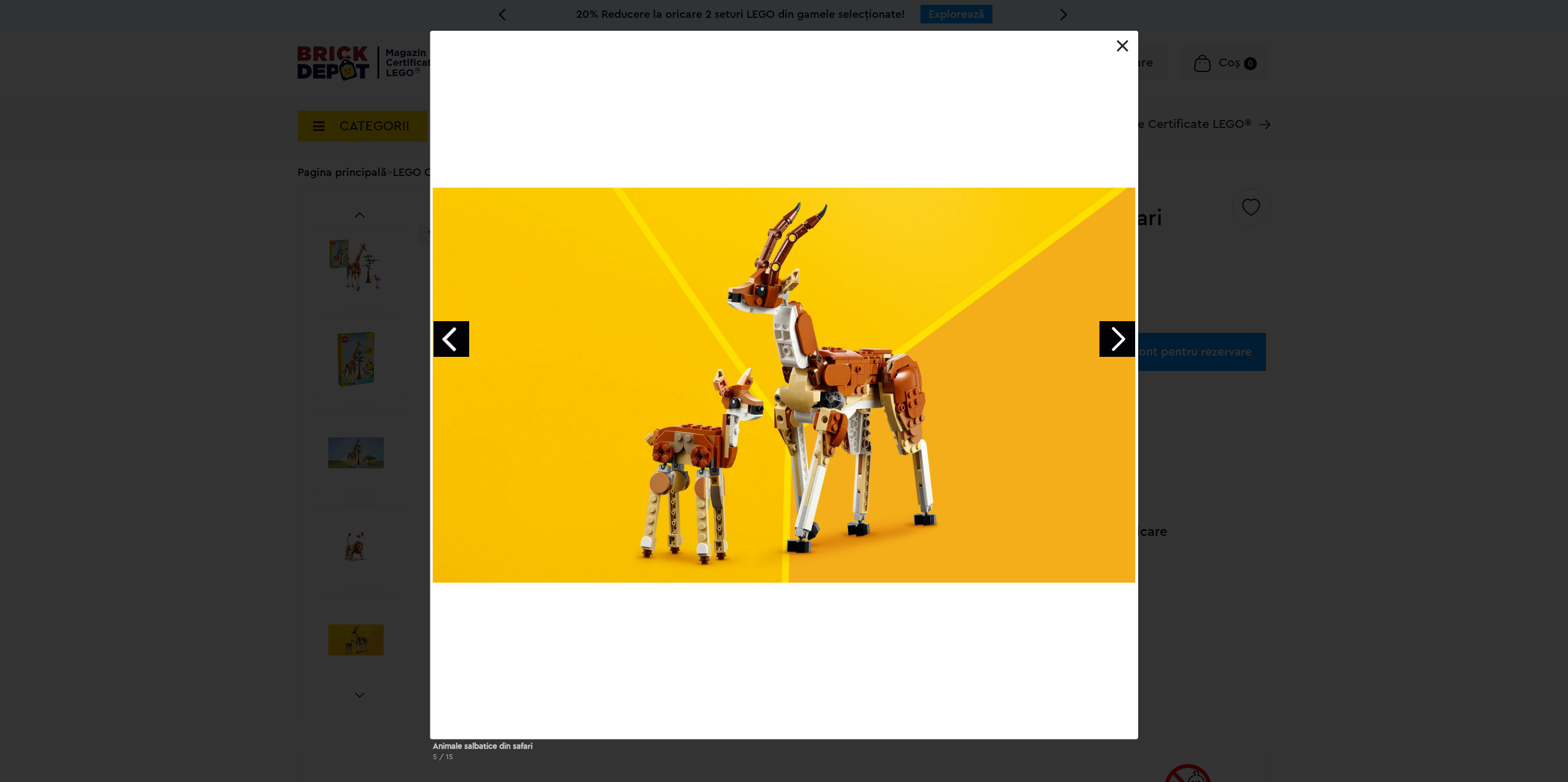
click at [1123, 346] on link "Next image" at bounding box center [1118, 339] width 36 height 36
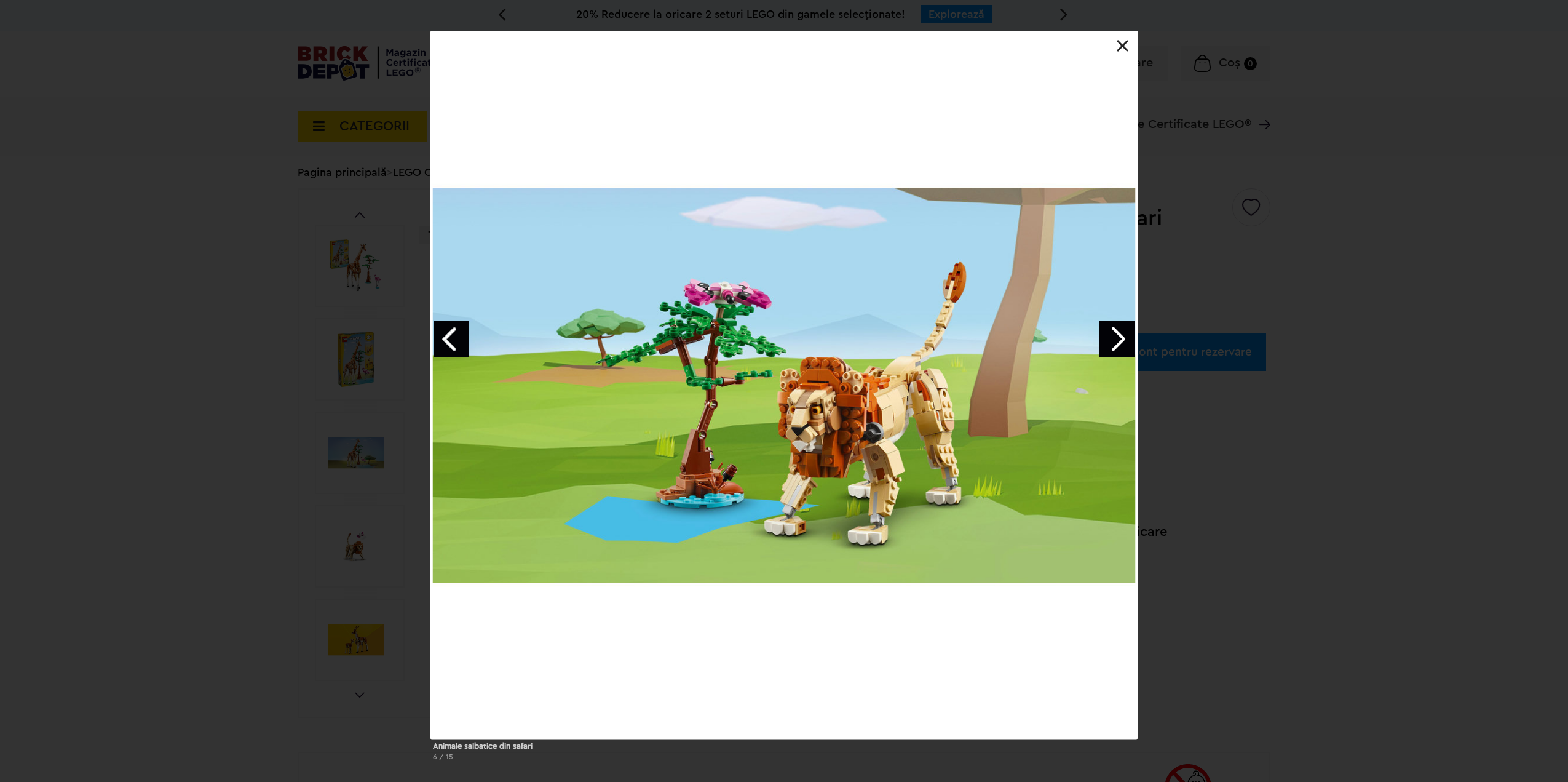
click at [1122, 338] on link "Next image" at bounding box center [1118, 339] width 36 height 36
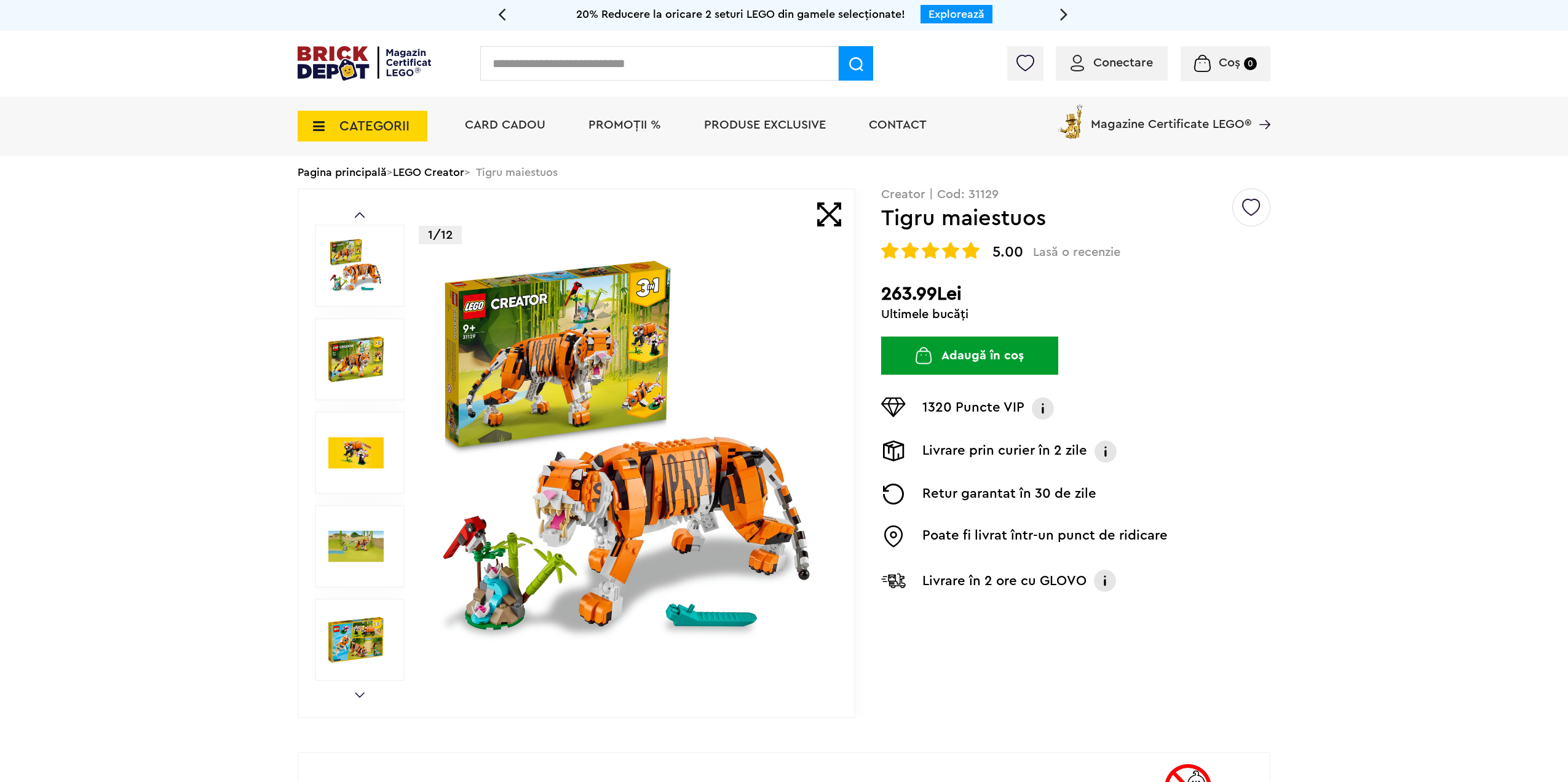
click at [569, 328] on img at bounding box center [630, 453] width 396 height 396
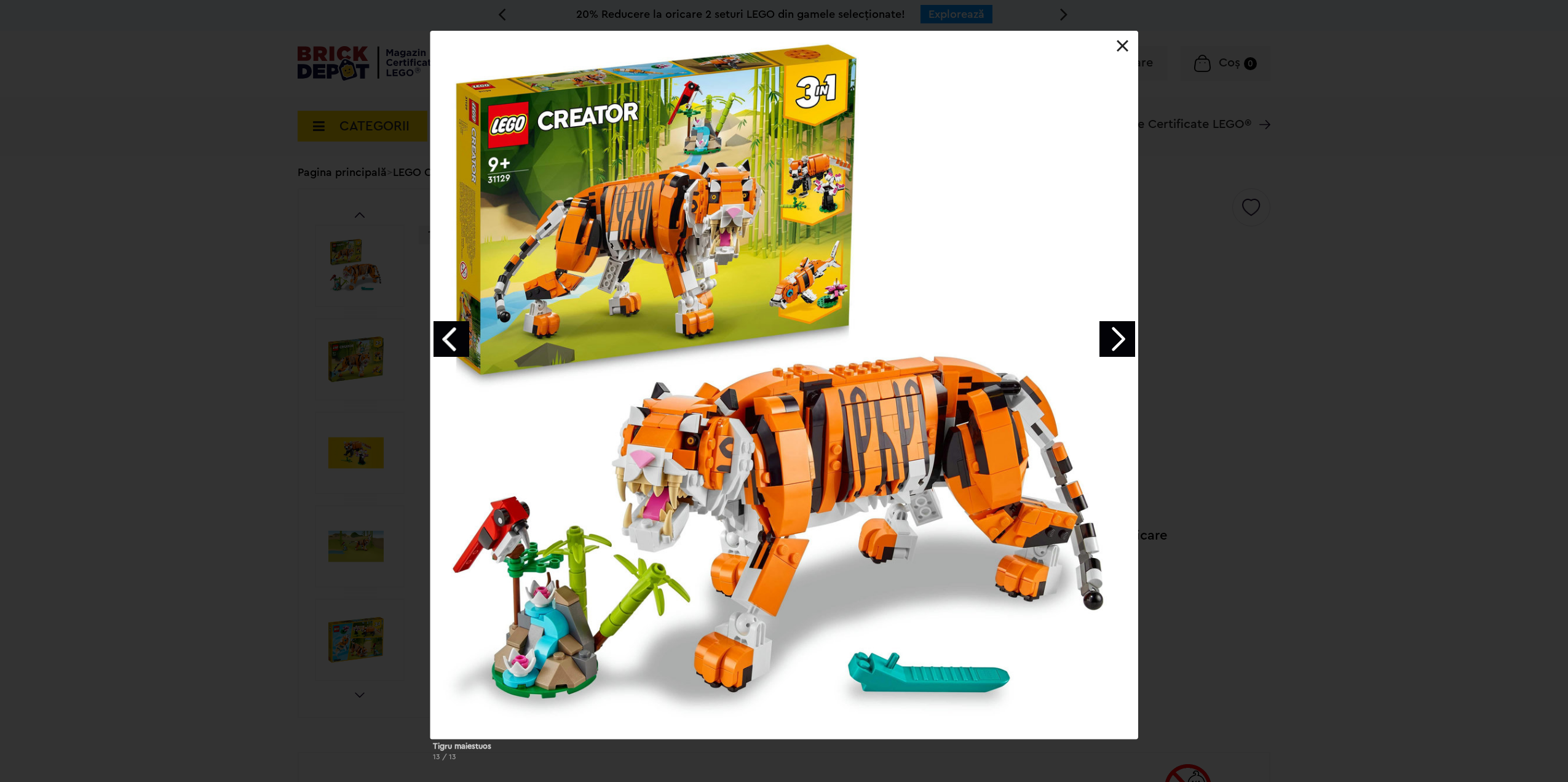
click at [1126, 330] on link "Next image" at bounding box center [1118, 339] width 36 height 36
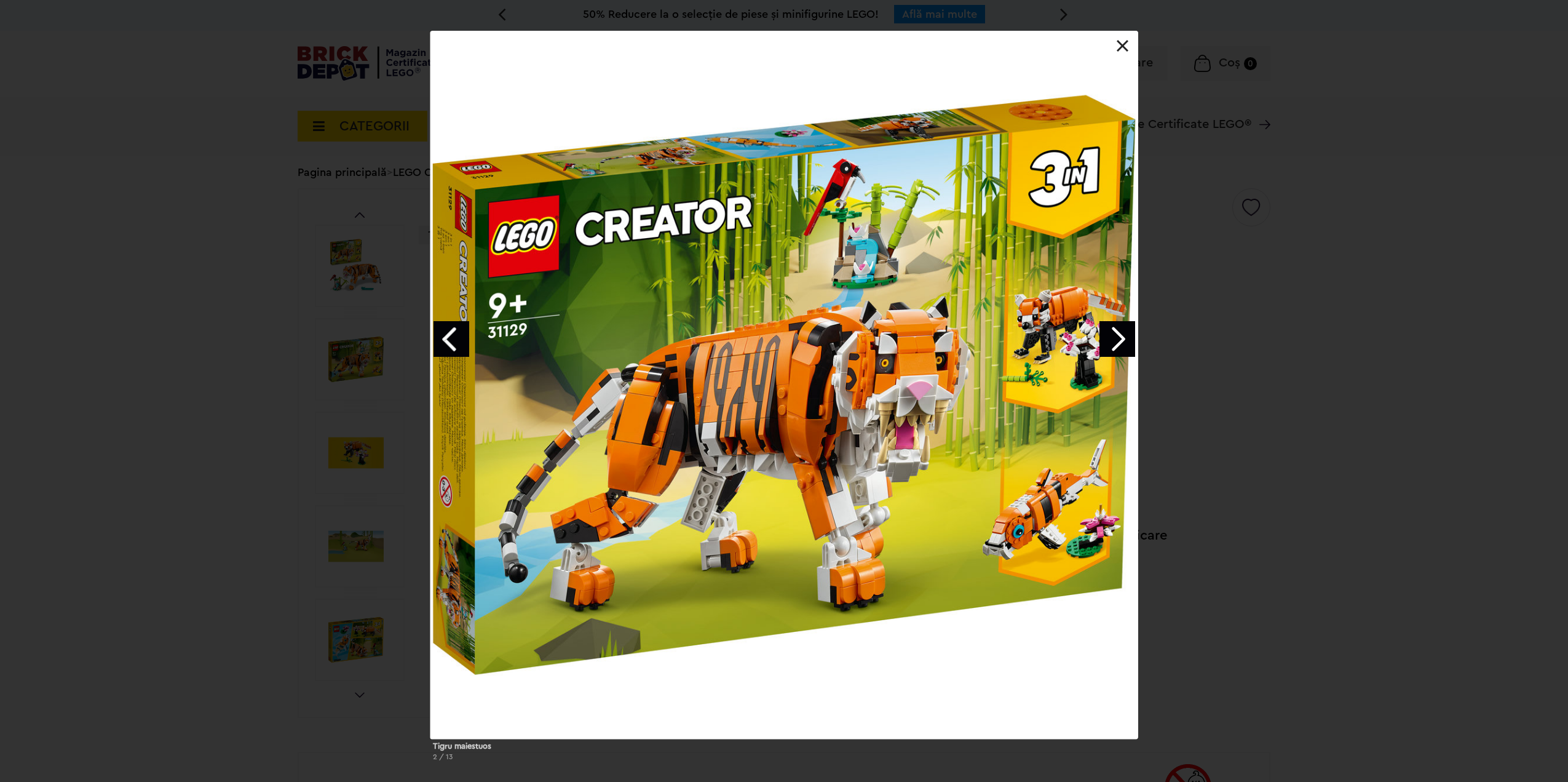
click at [1126, 330] on link "Next image" at bounding box center [1118, 339] width 36 height 36
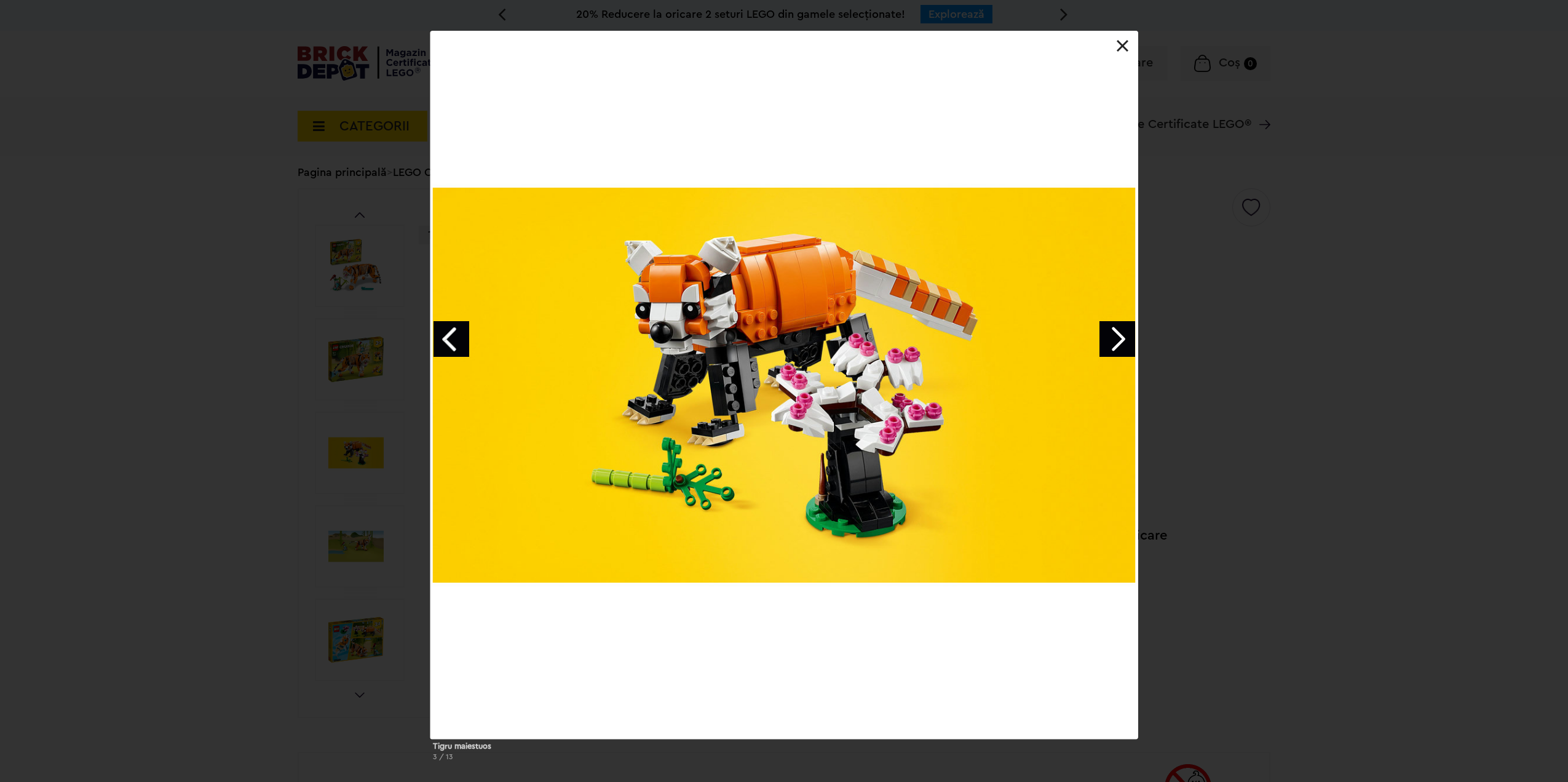
click at [1126, 330] on link "Next image" at bounding box center [1118, 339] width 36 height 36
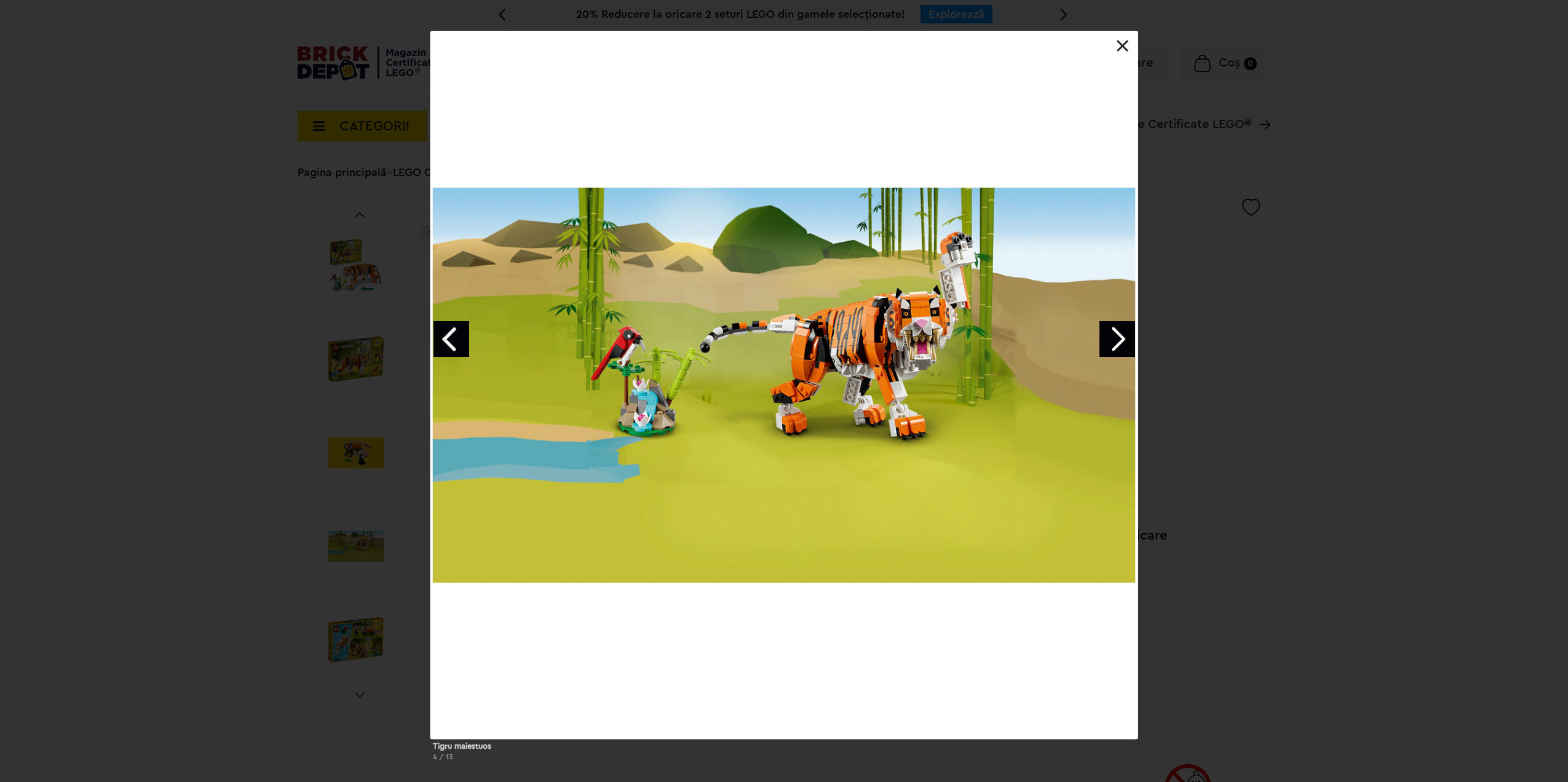
click at [1126, 330] on link "Next image" at bounding box center [1118, 339] width 36 height 36
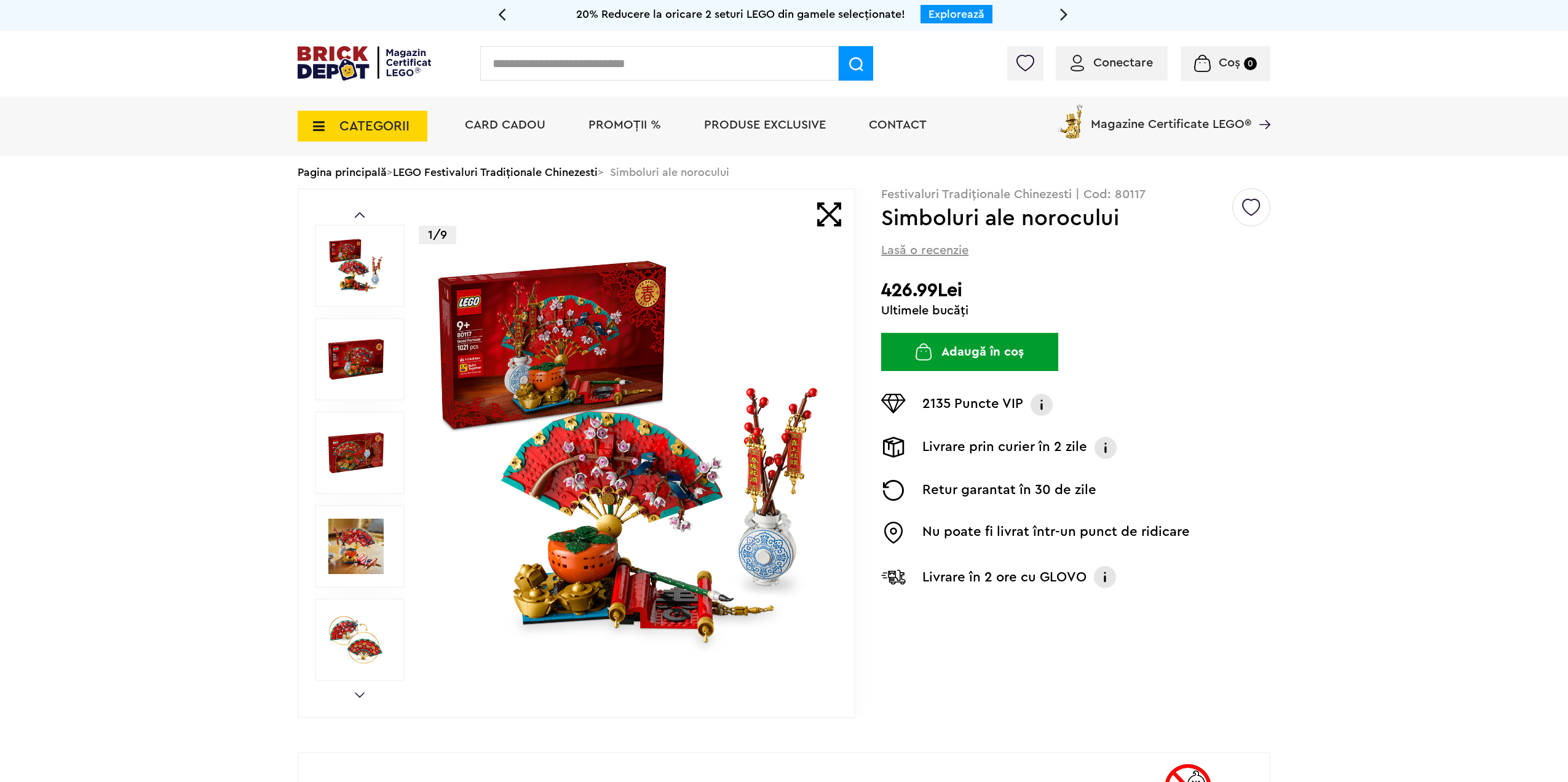
click at [638, 547] on img at bounding box center [630, 453] width 396 height 396
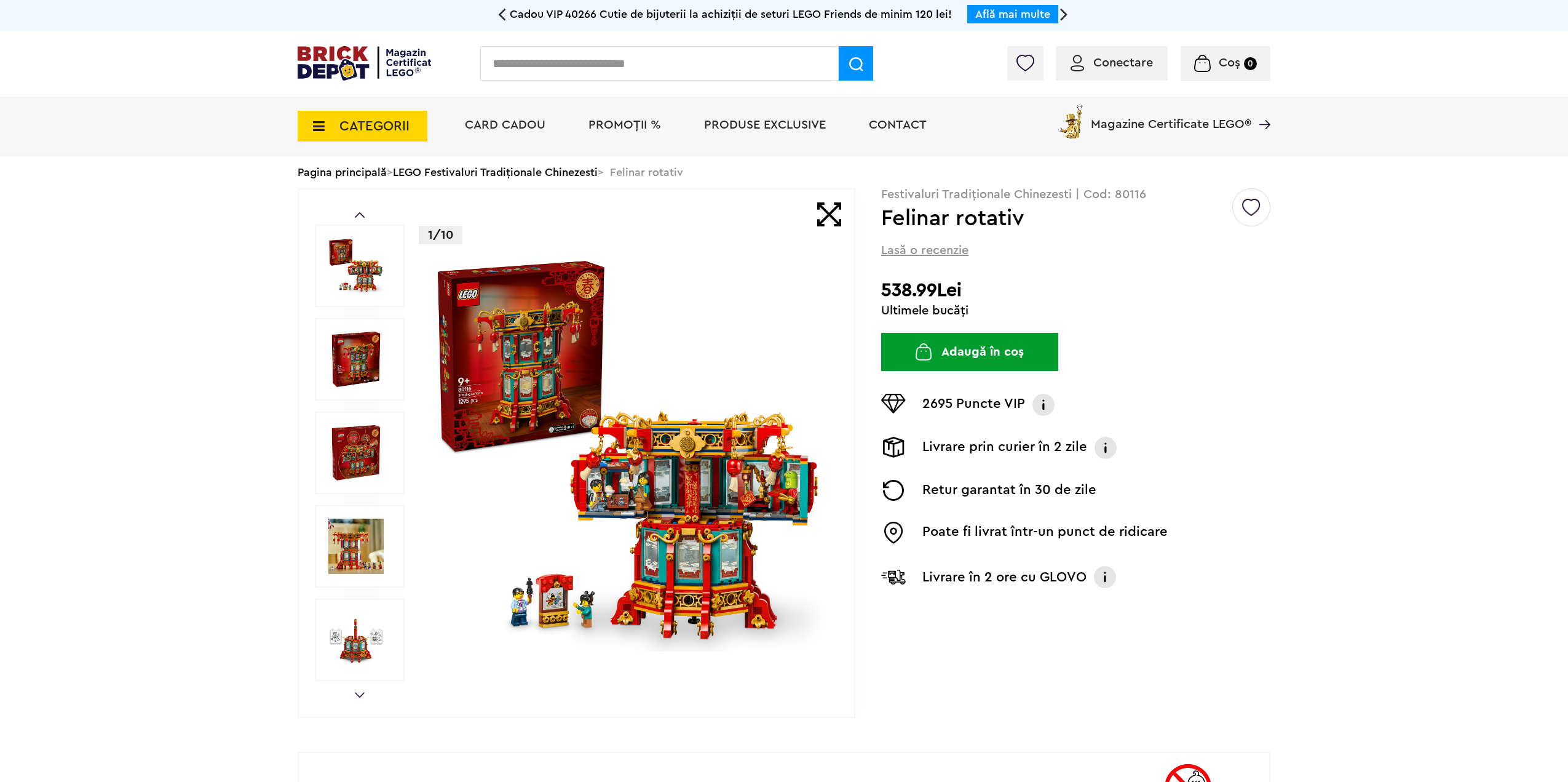
click at [578, 361] on img at bounding box center [630, 453] width 396 height 396
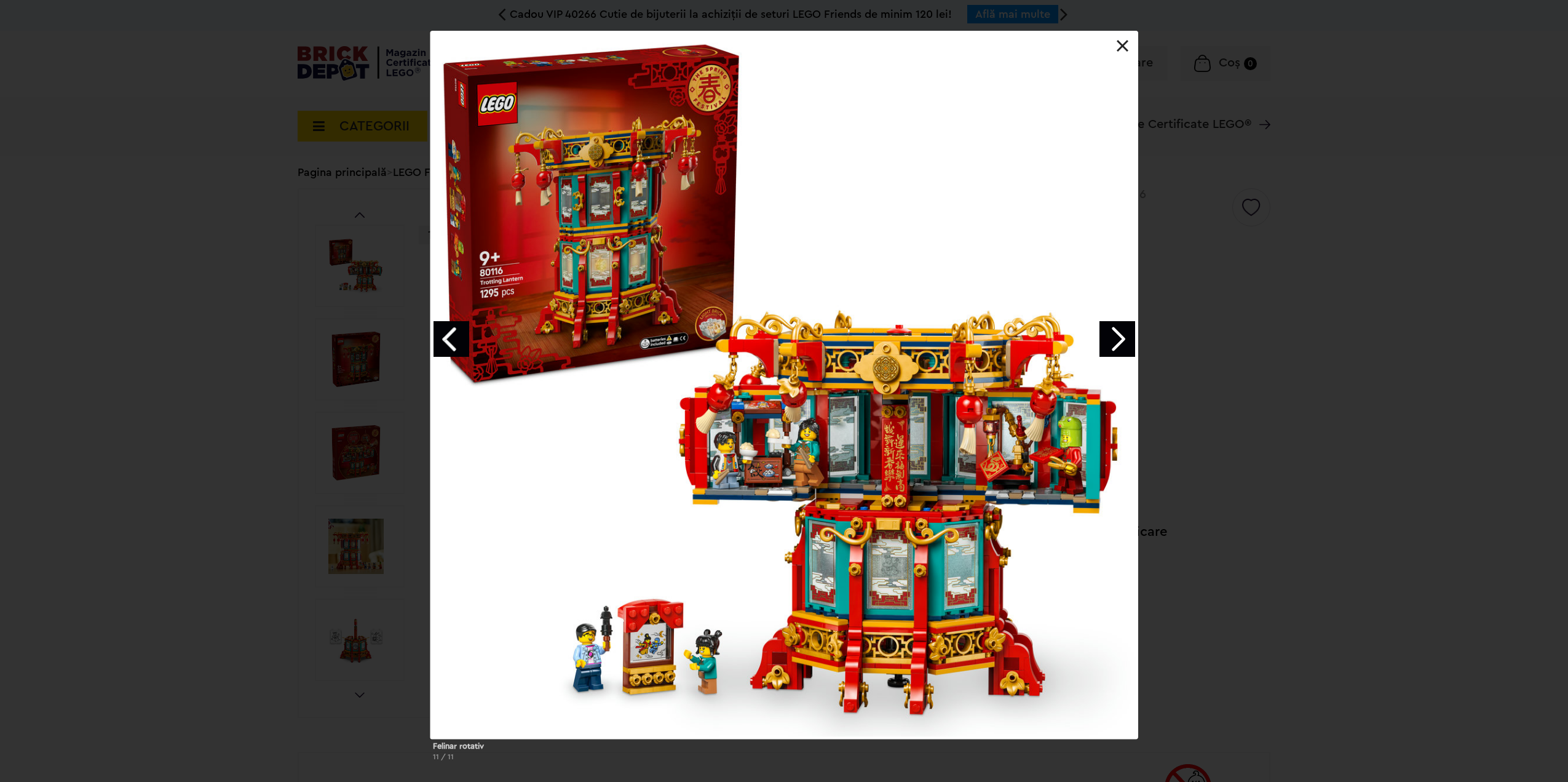
click at [1108, 343] on link "Next image" at bounding box center [1118, 339] width 36 height 36
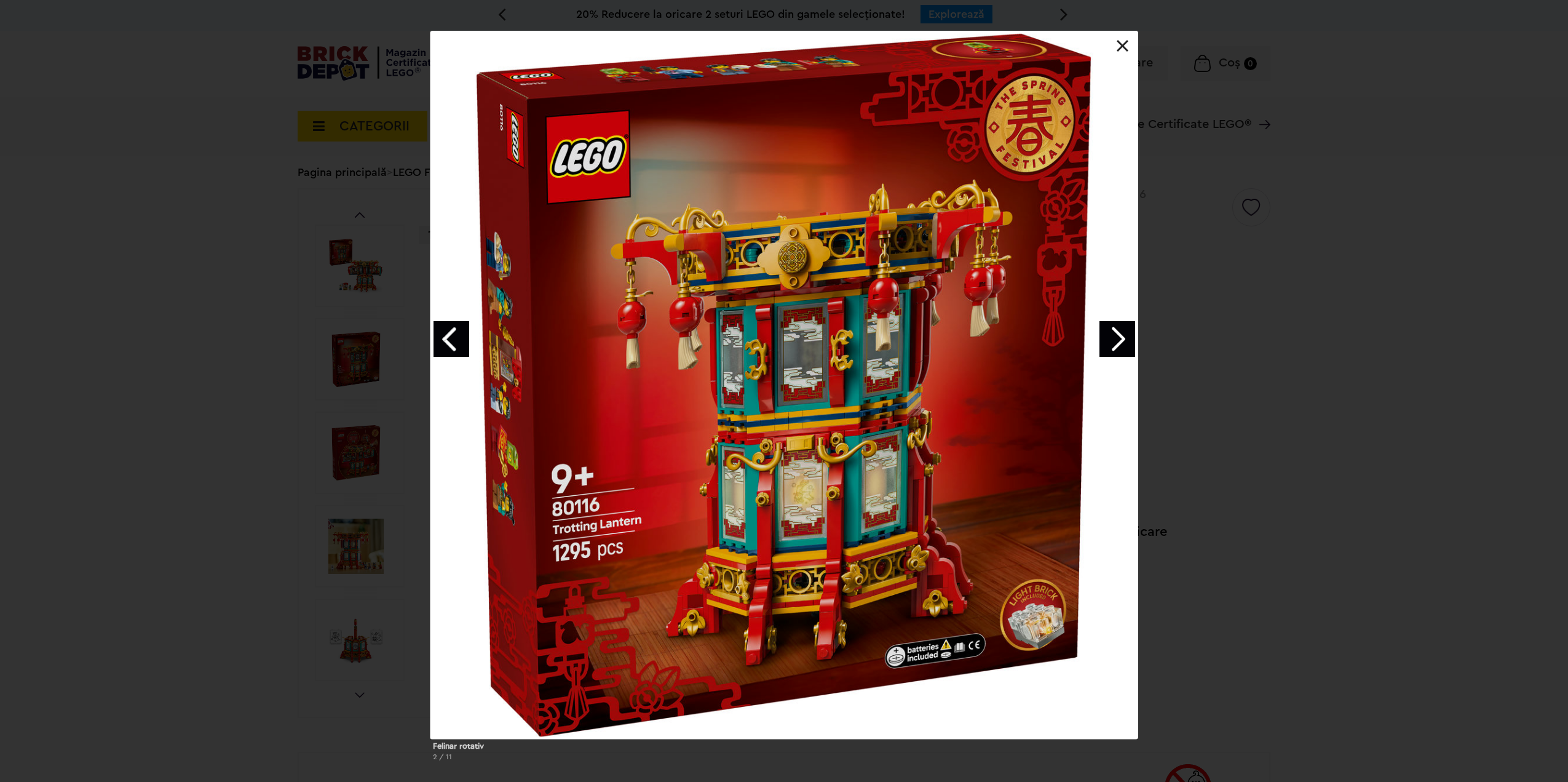
click at [1108, 343] on link "Next image" at bounding box center [1118, 339] width 36 height 36
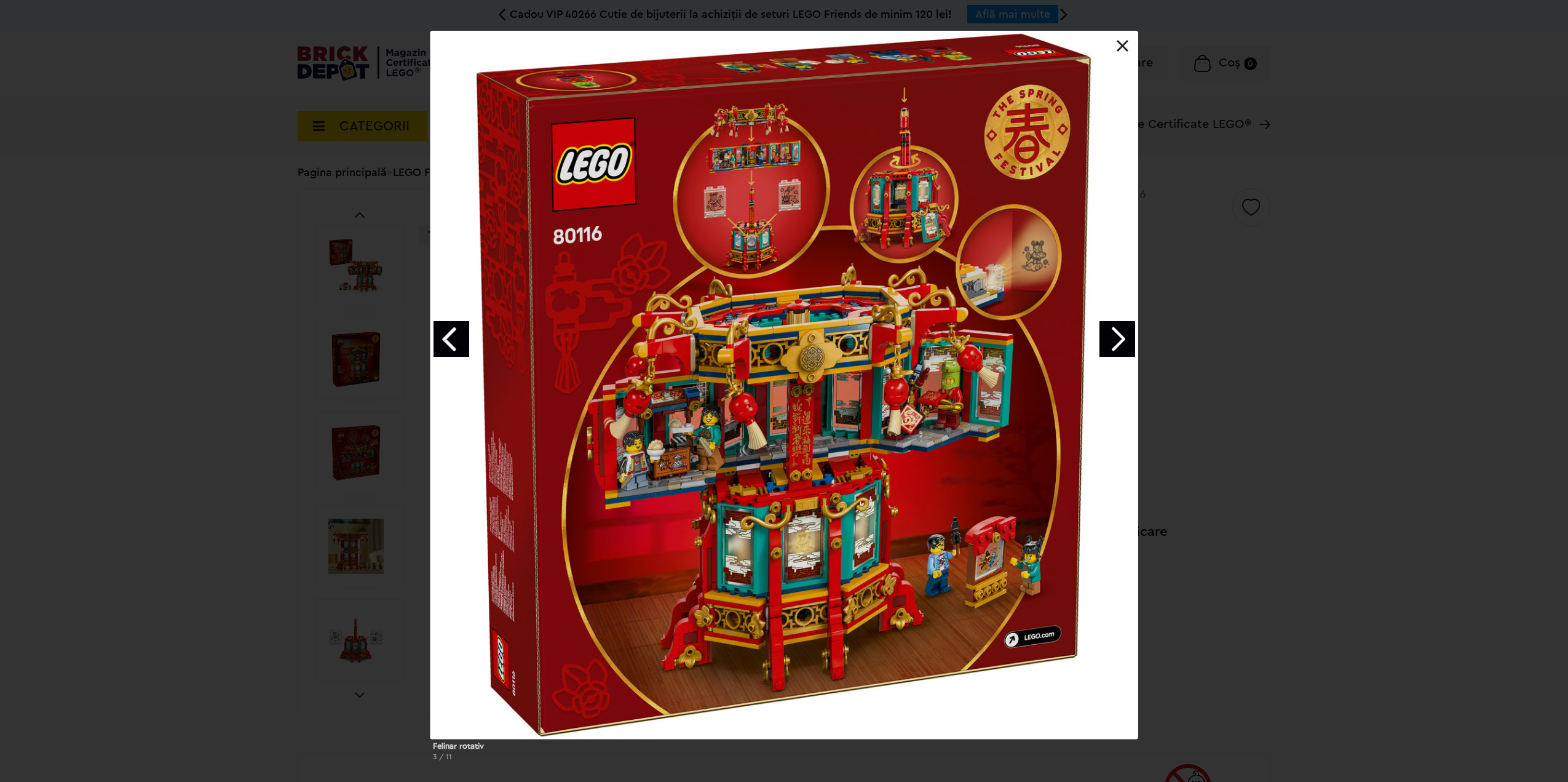
click at [1108, 343] on link "Next image" at bounding box center [1118, 339] width 36 height 36
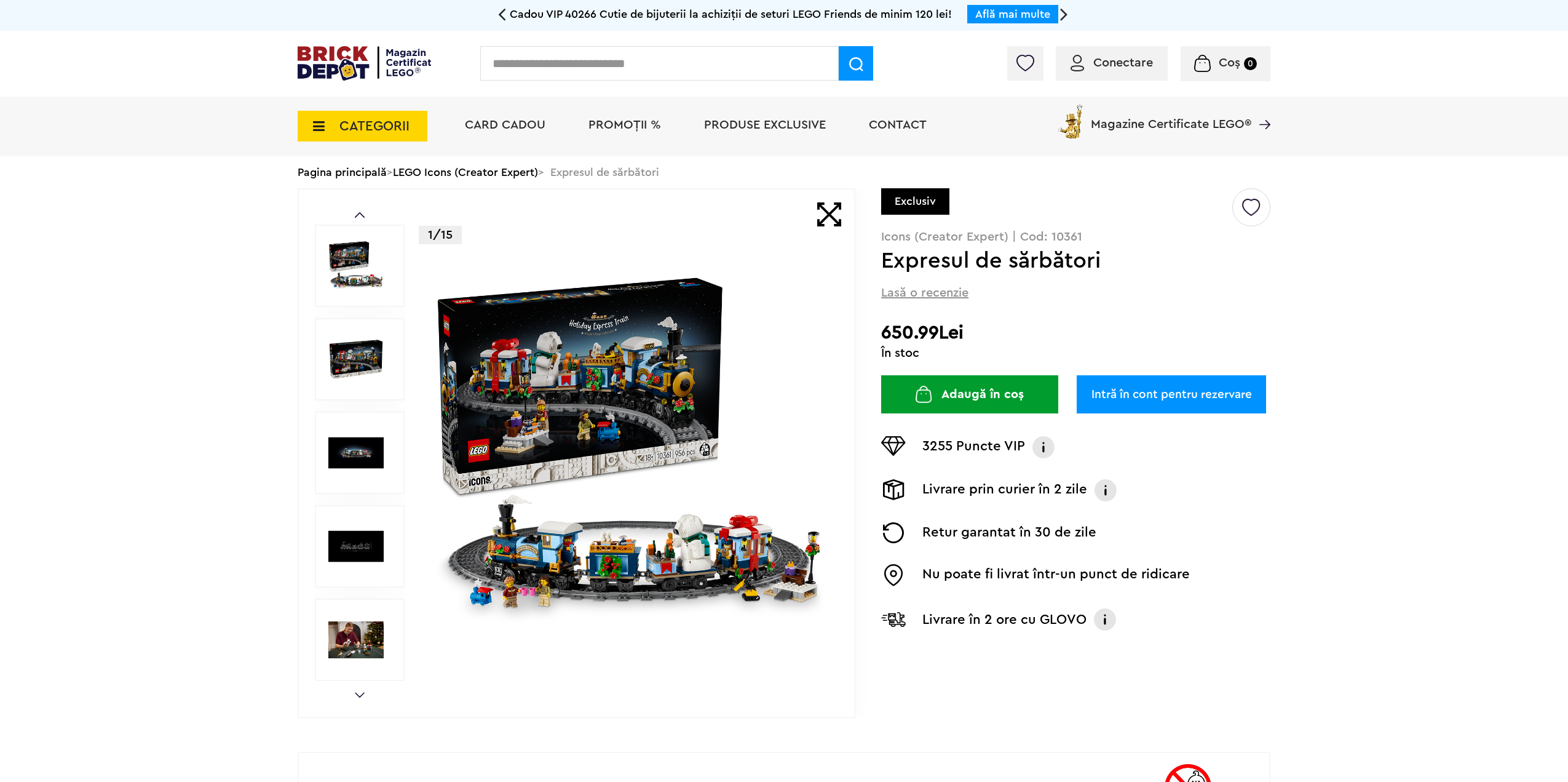
click at [684, 516] on img at bounding box center [630, 453] width 396 height 396
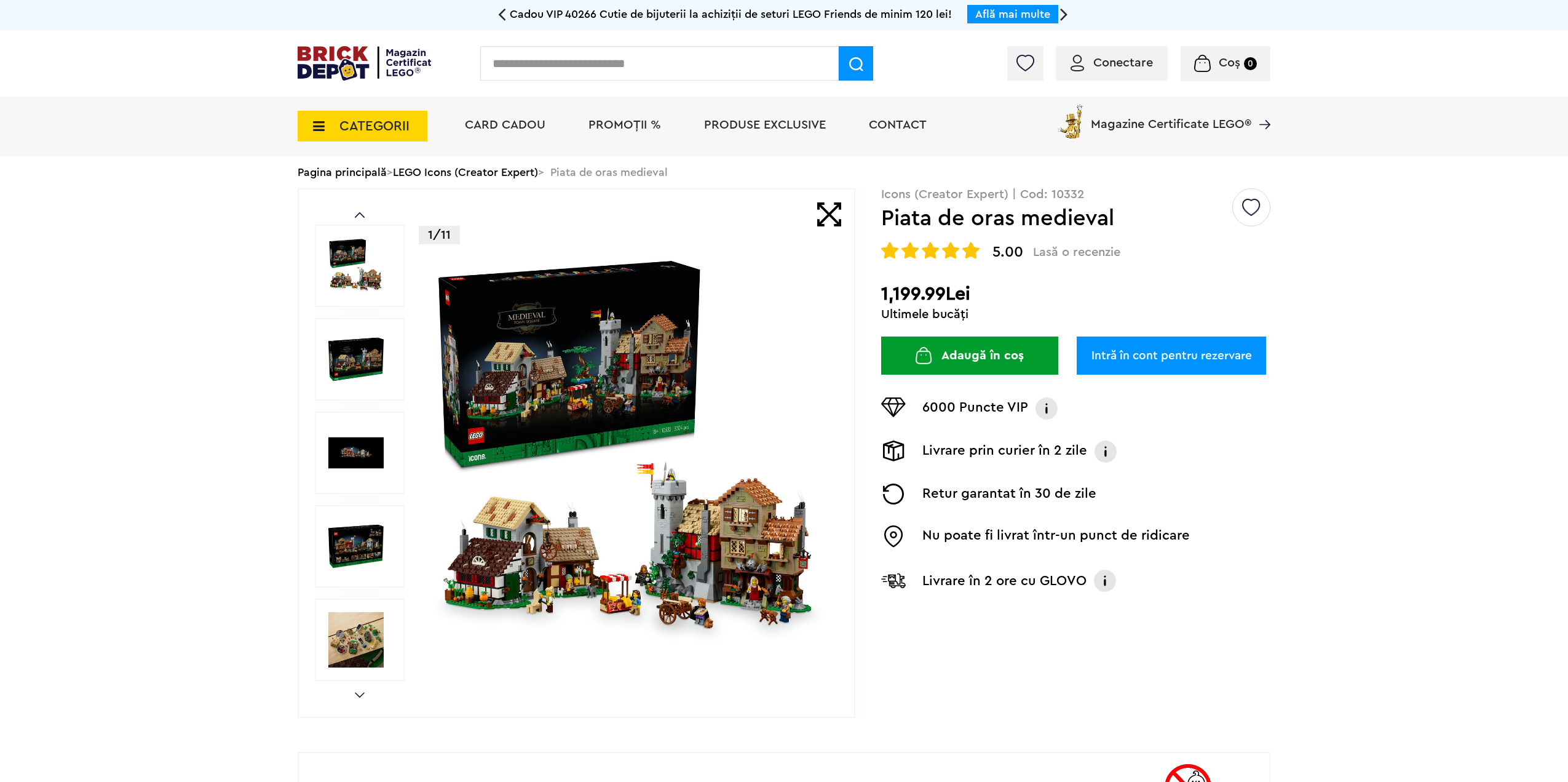
click at [617, 561] on img at bounding box center [630, 453] width 396 height 396
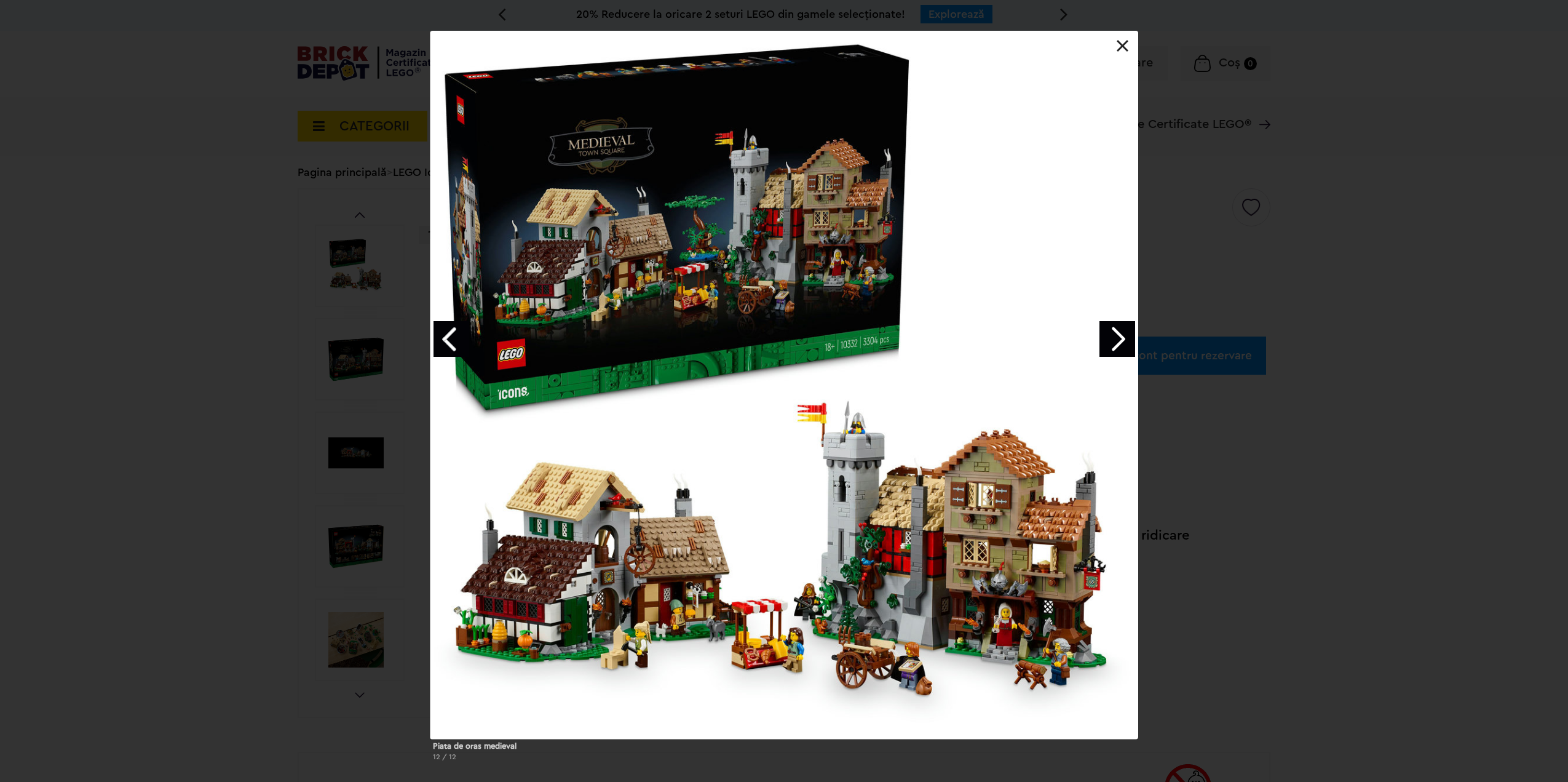
click at [1127, 336] on link "Next image" at bounding box center [1118, 339] width 36 height 36
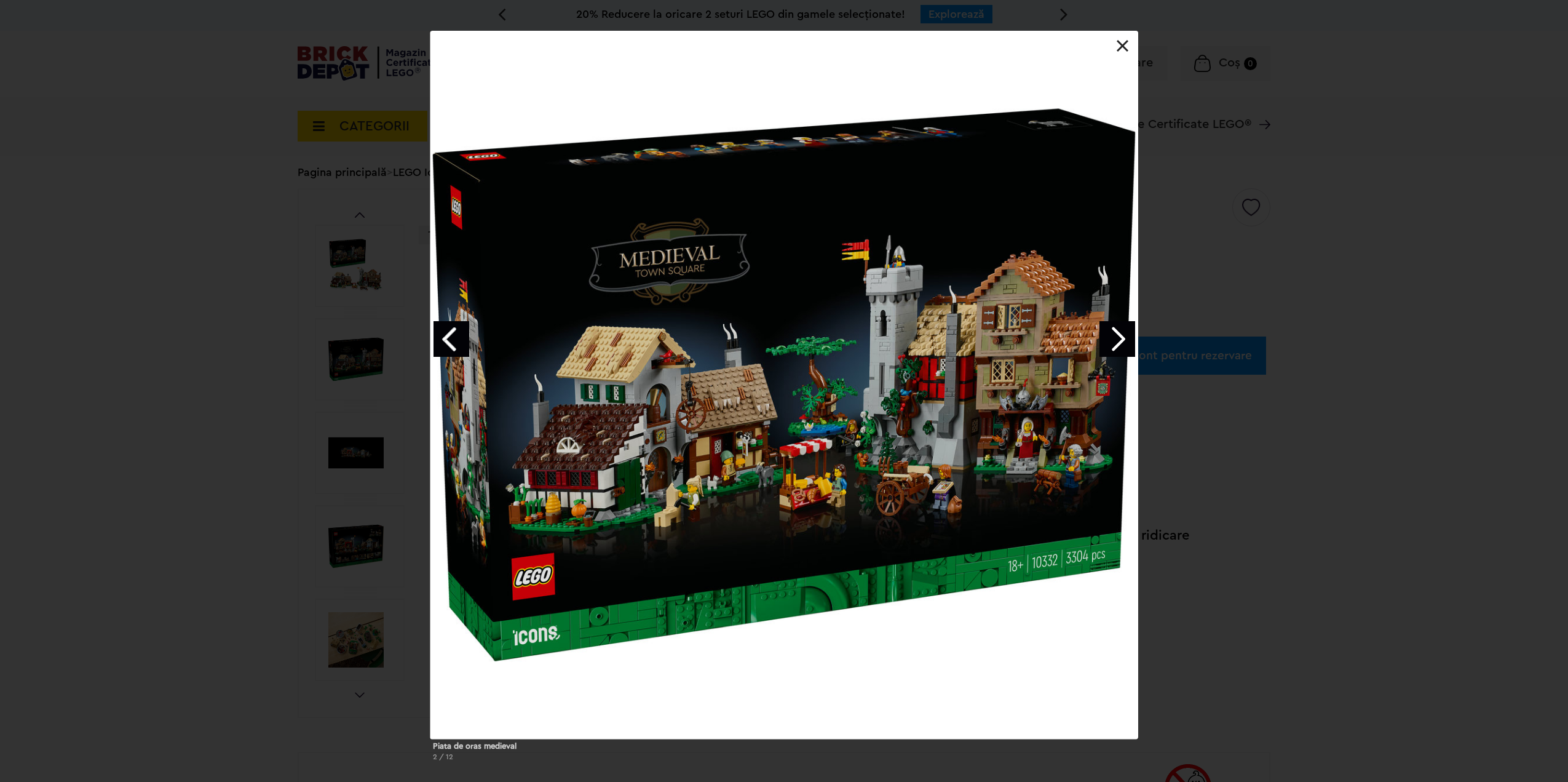
click at [1127, 336] on link "Next image" at bounding box center [1118, 339] width 36 height 36
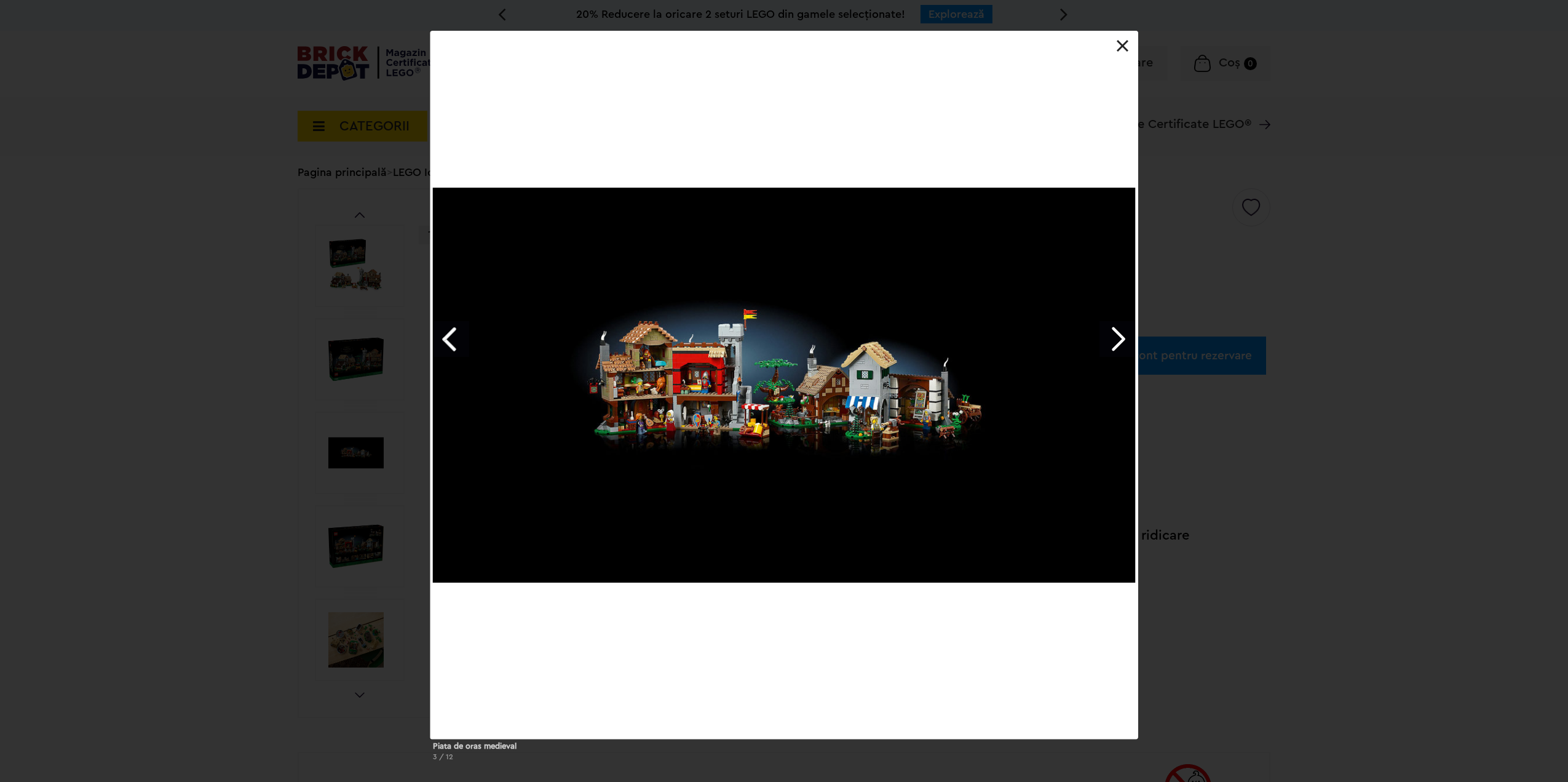
click at [1127, 45] on link at bounding box center [1122, 46] width 12 height 12
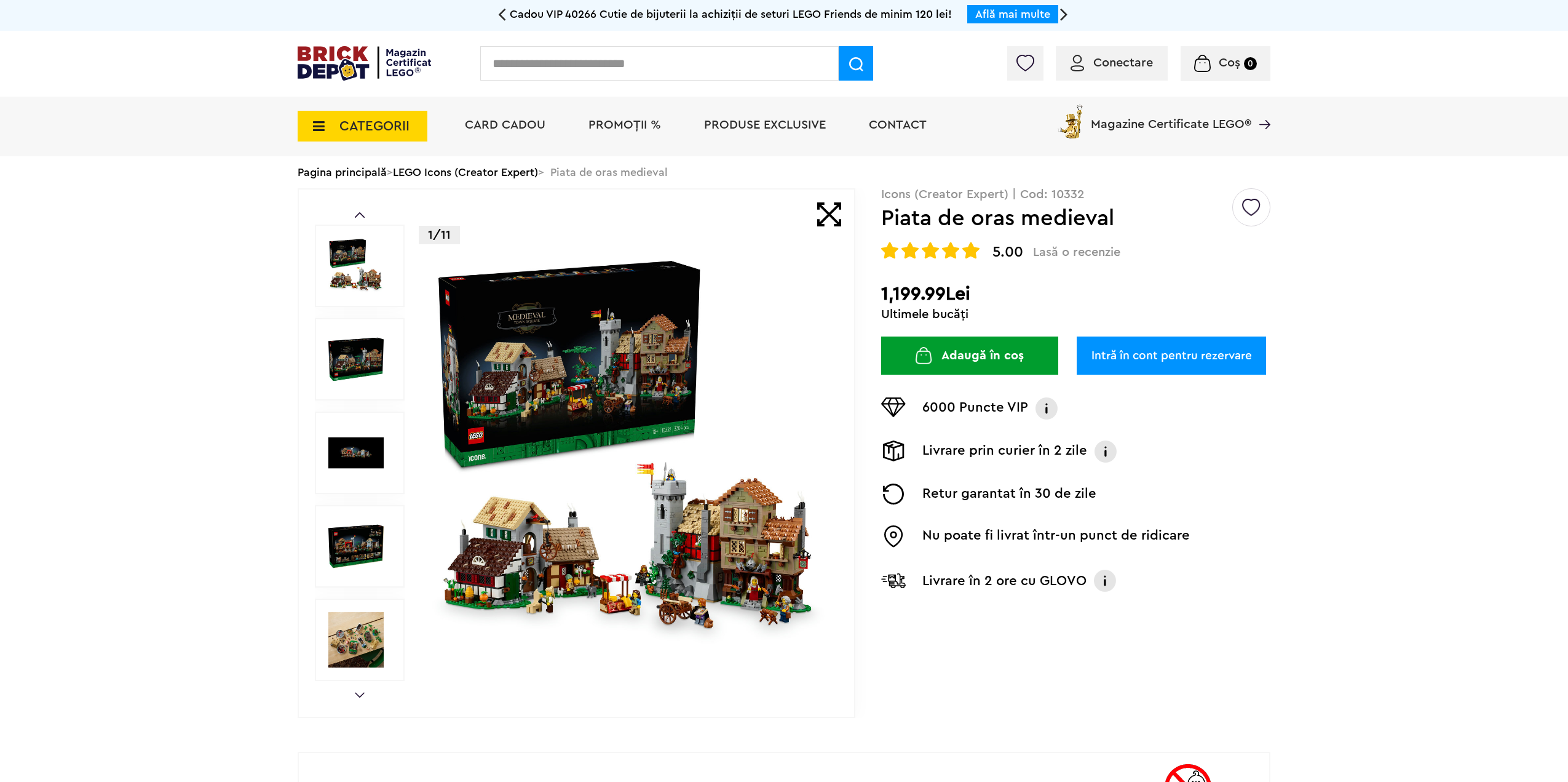
click at [632, 430] on img at bounding box center [630, 453] width 396 height 396
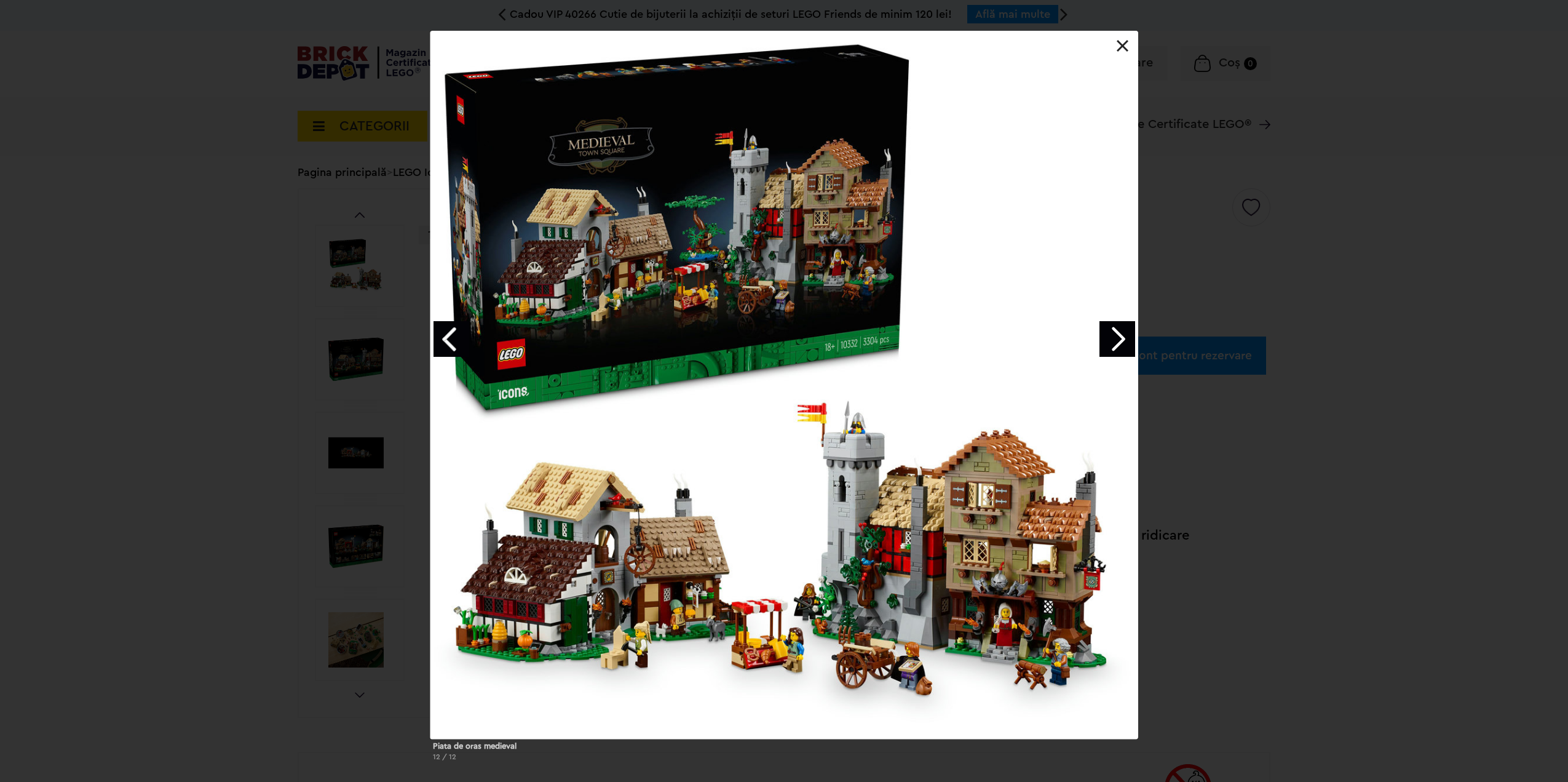
click at [1379, 430] on div "Piata de oras medieval 12 / 12" at bounding box center [784, 401] width 1568 height 740
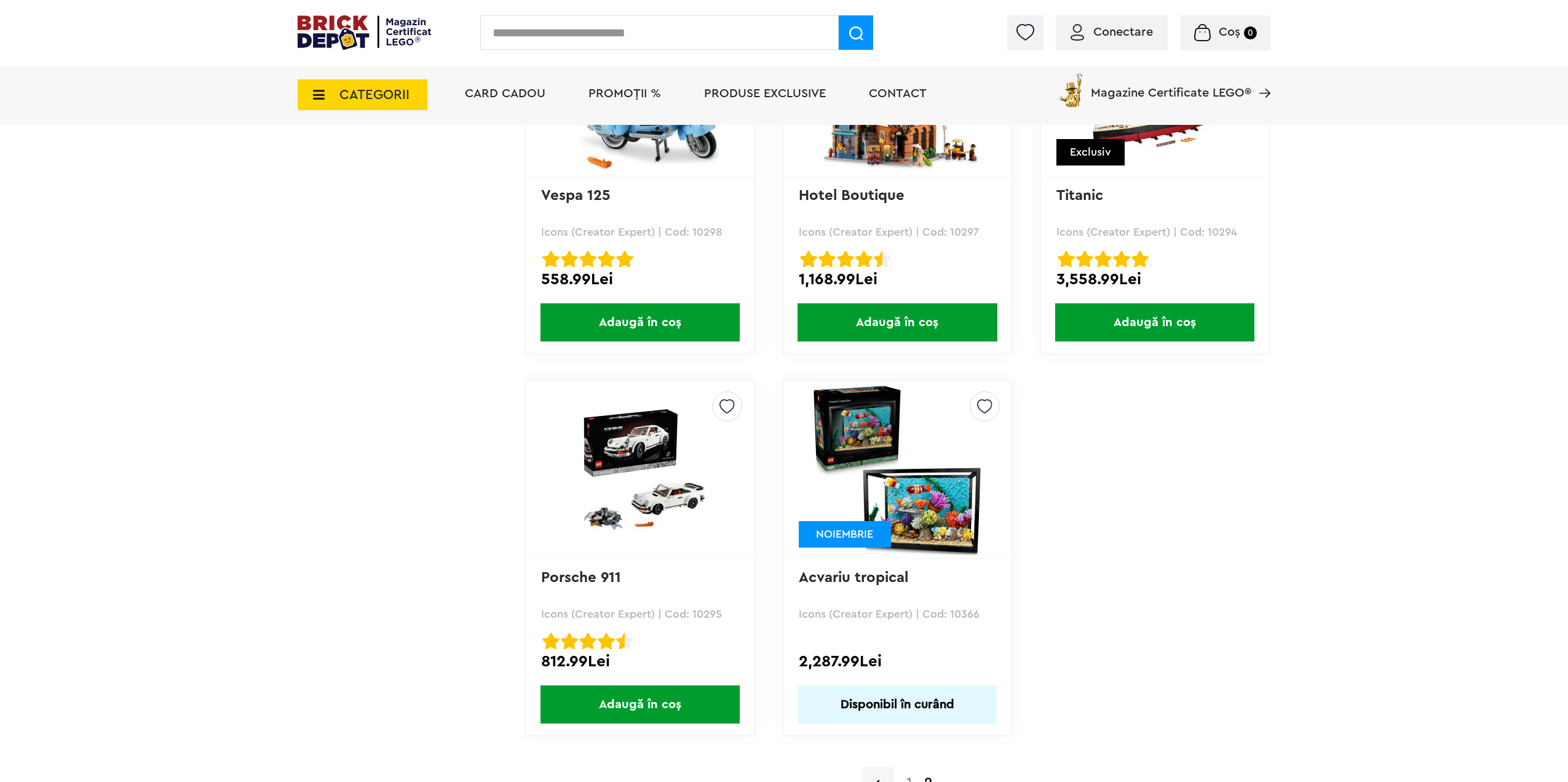
scroll to position [2399, 0]
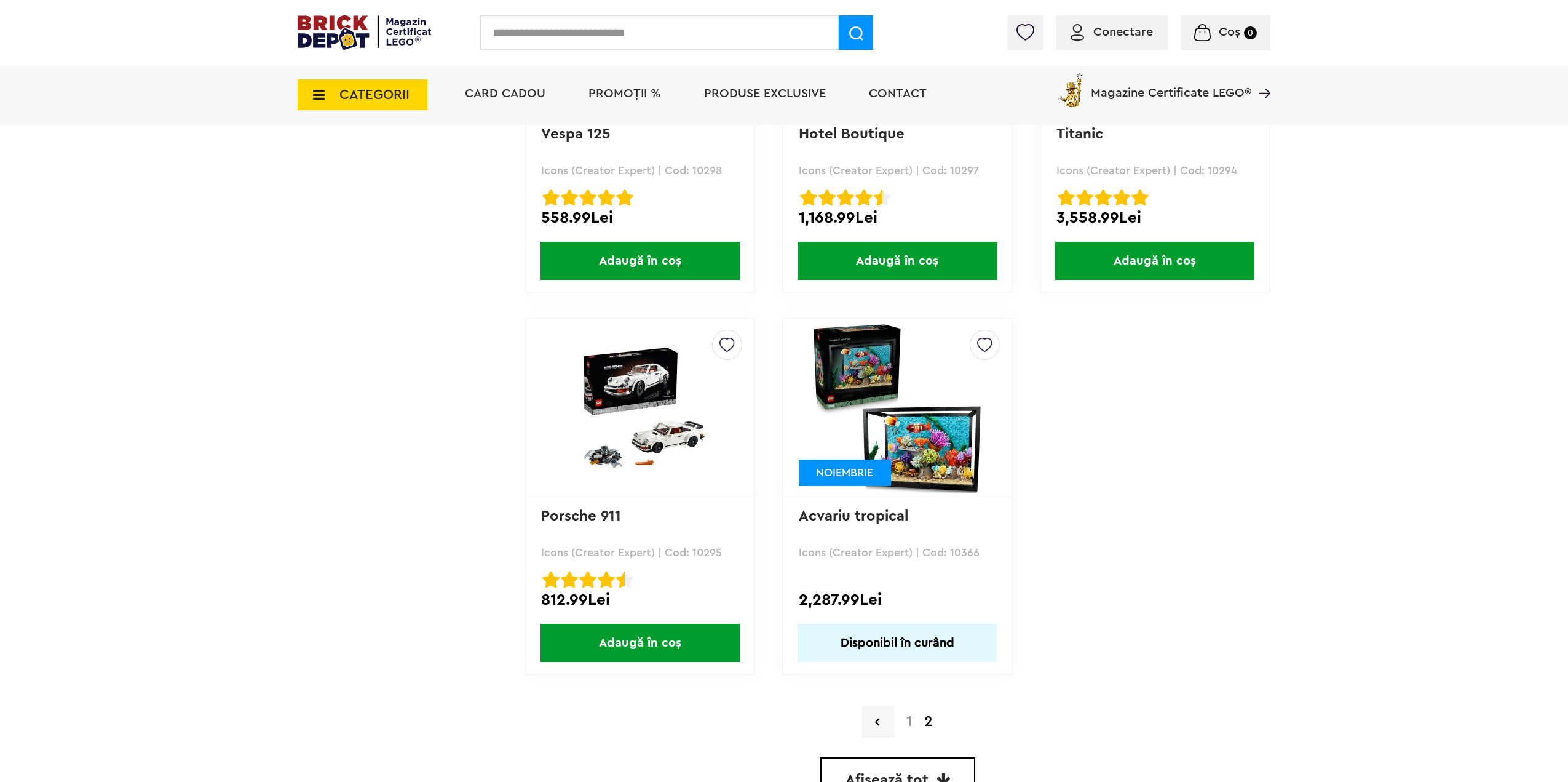
click at [941, 393] on img at bounding box center [897, 408] width 172 height 172
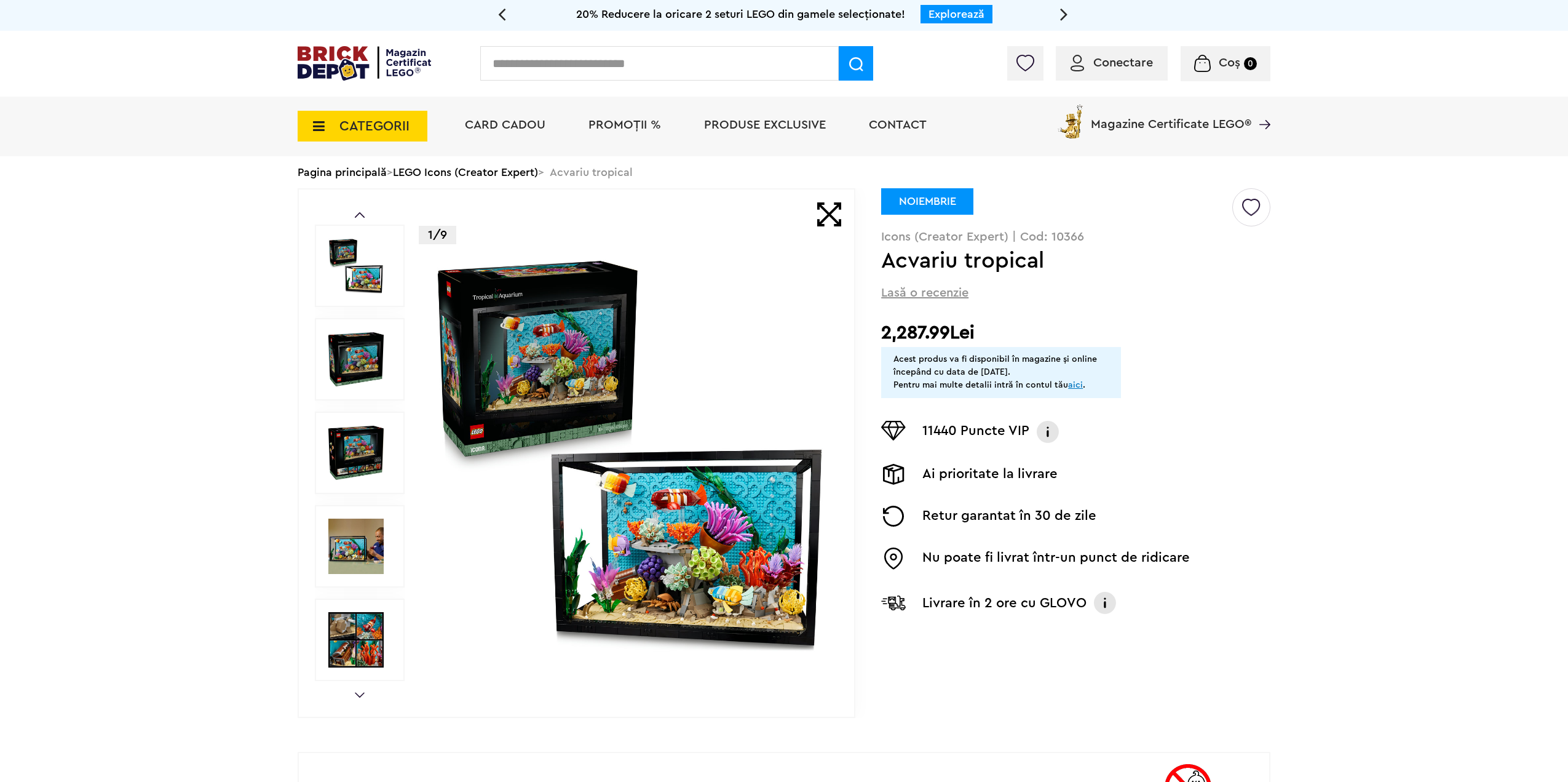
click at [574, 423] on img at bounding box center [630, 453] width 396 height 396
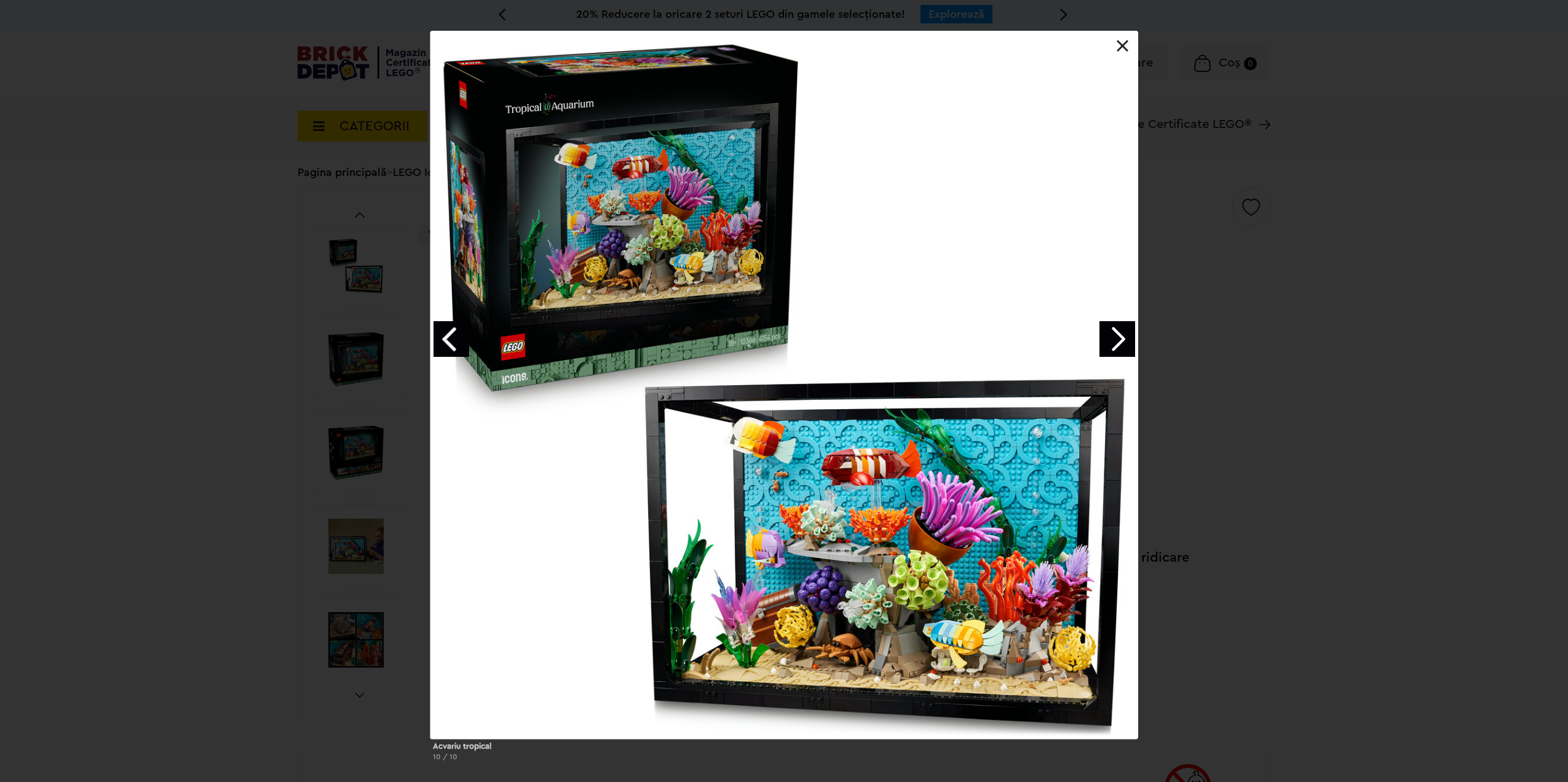
click at [776, 341] on div at bounding box center [784, 385] width 708 height 708
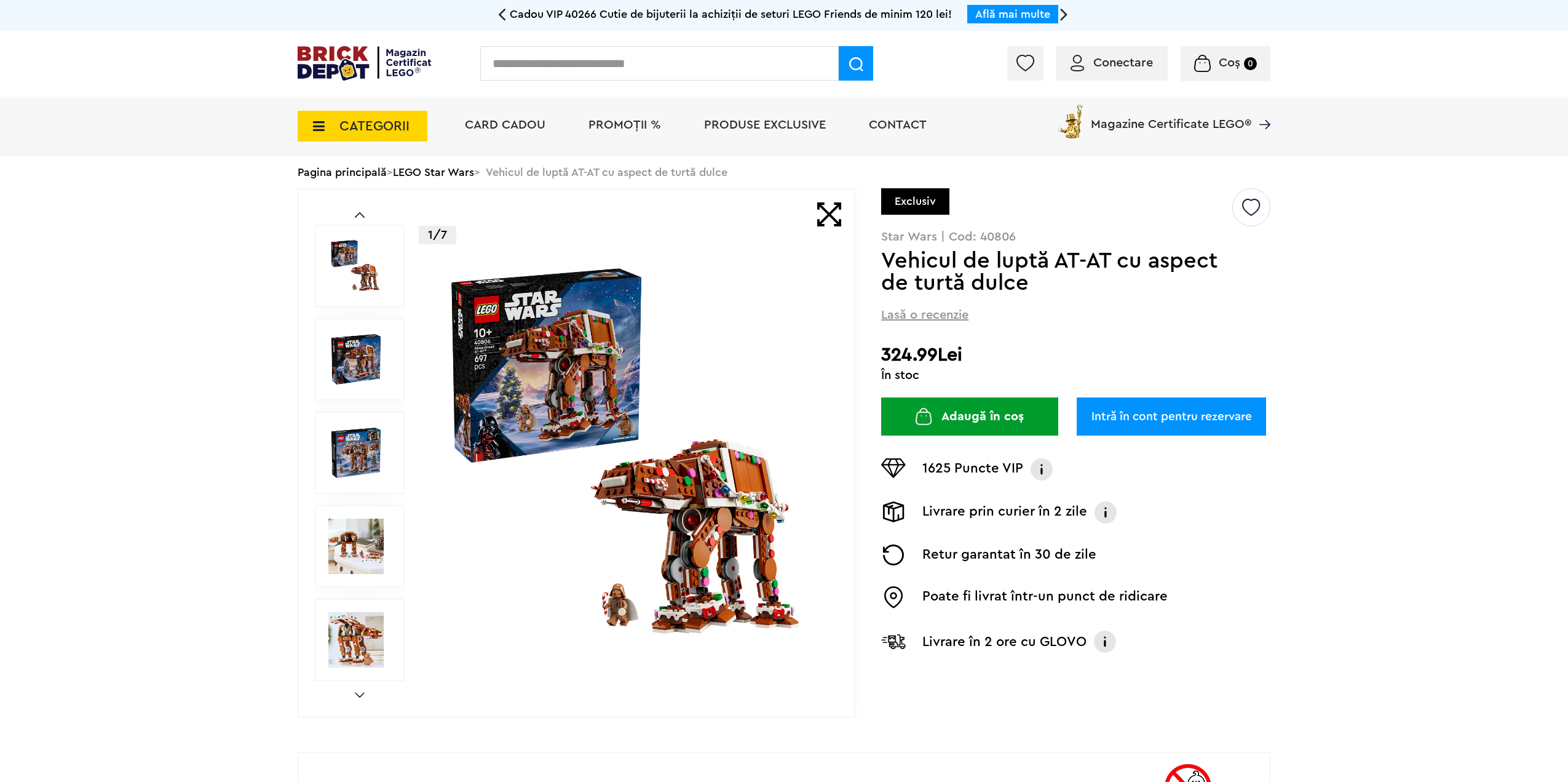
click at [642, 346] on img at bounding box center [630, 453] width 396 height 396
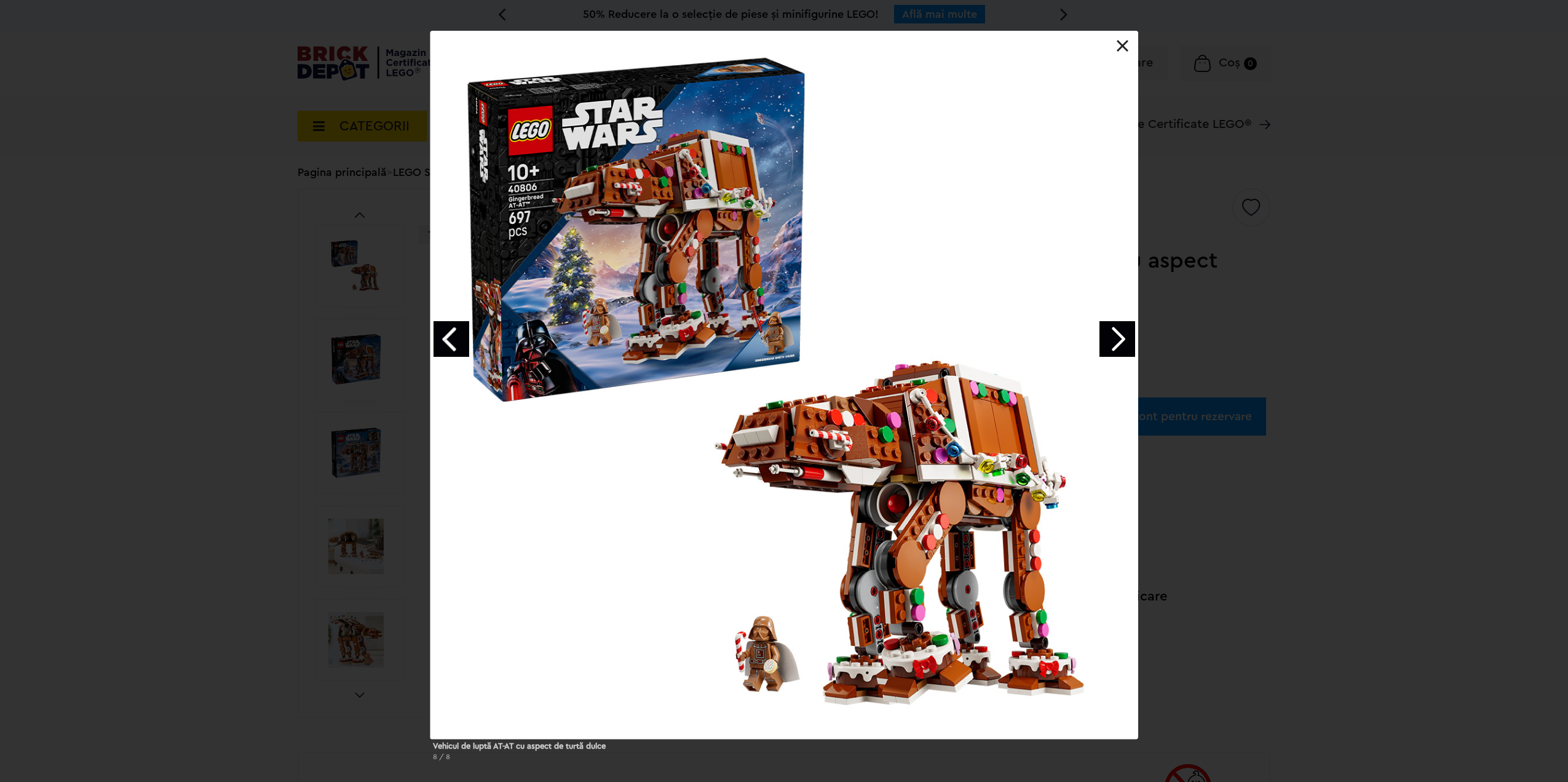
click at [1116, 337] on link "Next image" at bounding box center [1118, 339] width 36 height 36
click at [1113, 337] on link "Next image" at bounding box center [1118, 339] width 36 height 36
